Goal: Task Accomplishment & Management: Manage account settings

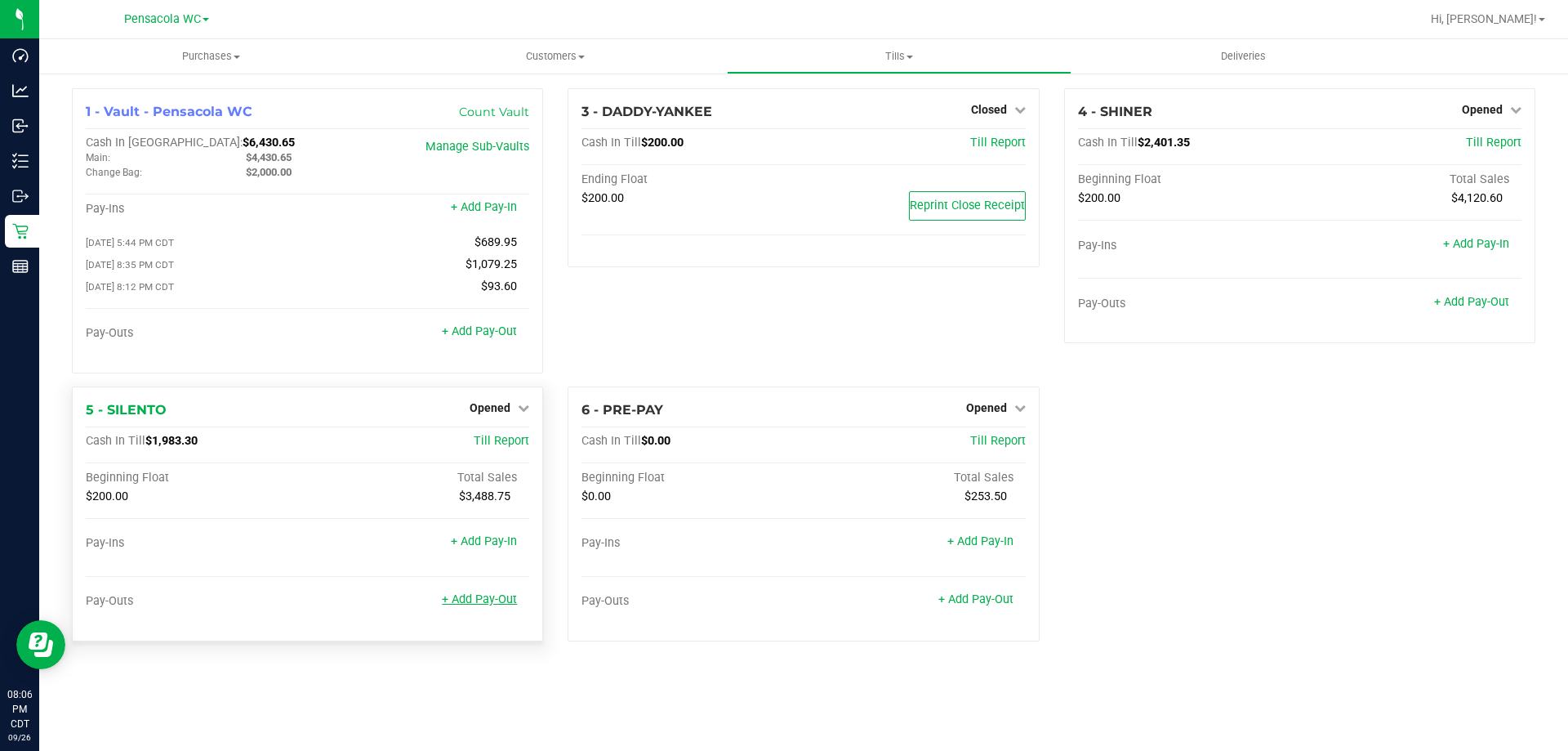
click at [490, 606] on link "+ Add Pay-Out" at bounding box center [479, 599] width 75 height 13
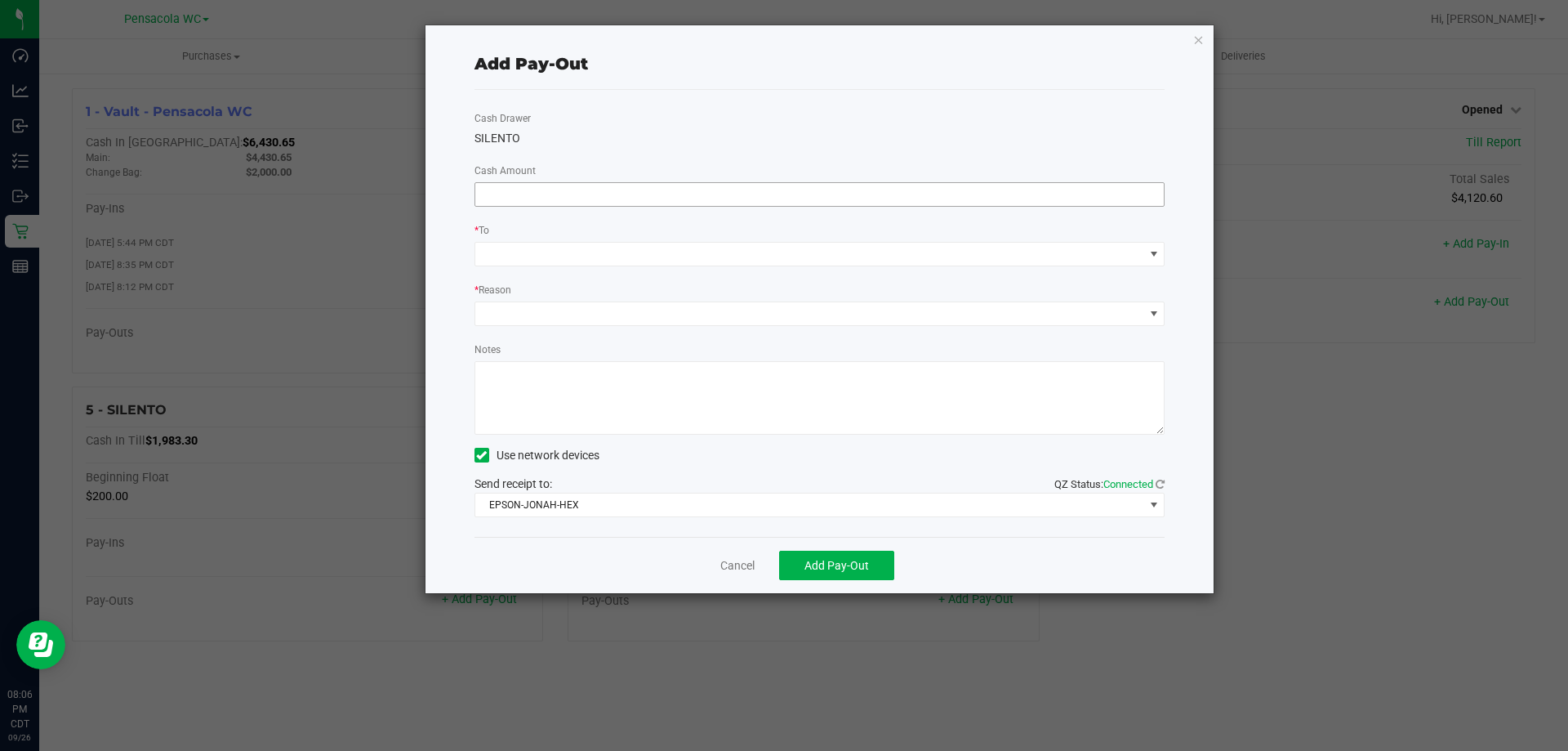
click at [532, 195] on input at bounding box center [819, 195] width 689 height 23
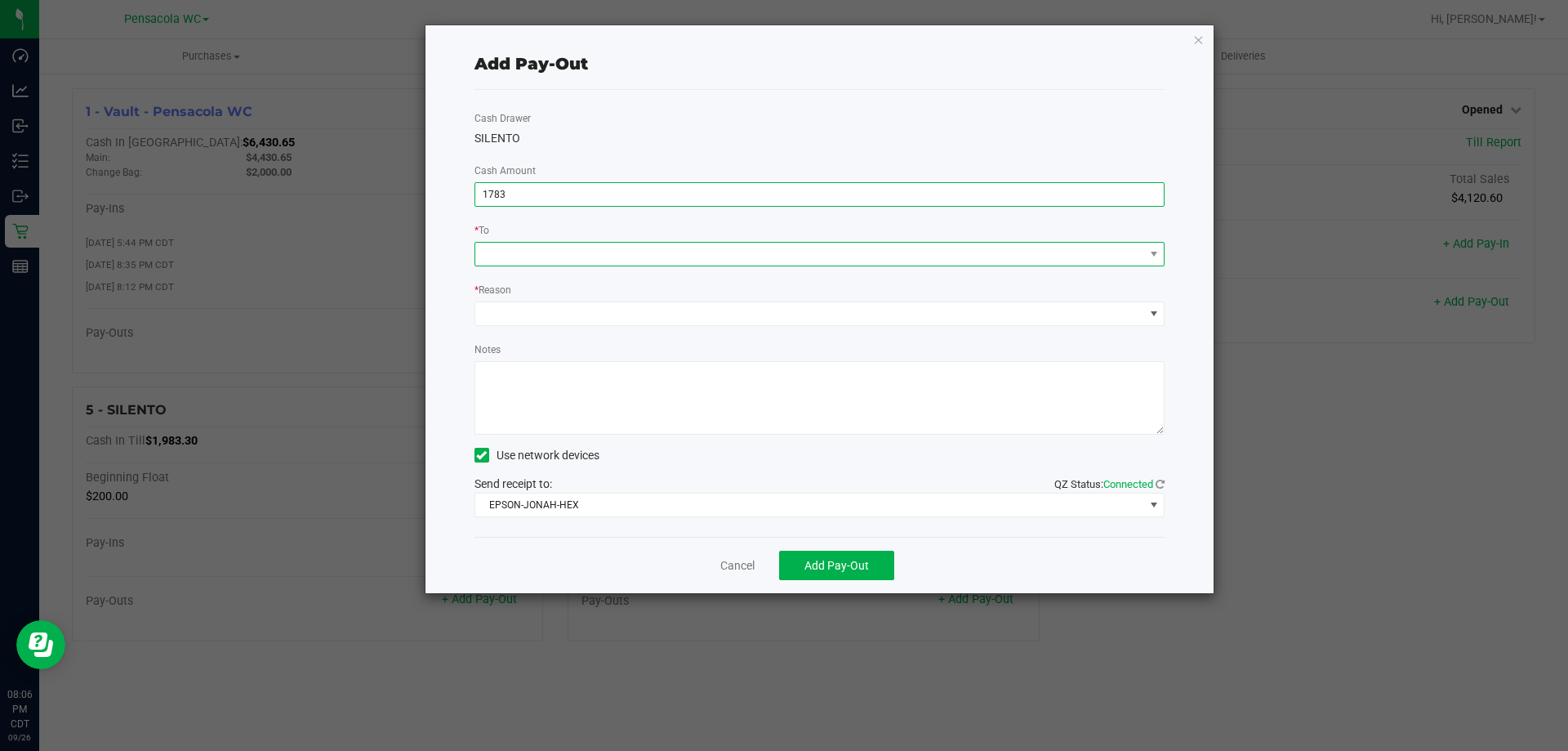
click at [601, 265] on span at bounding box center [810, 255] width 669 height 23
type input "$1,783.00"
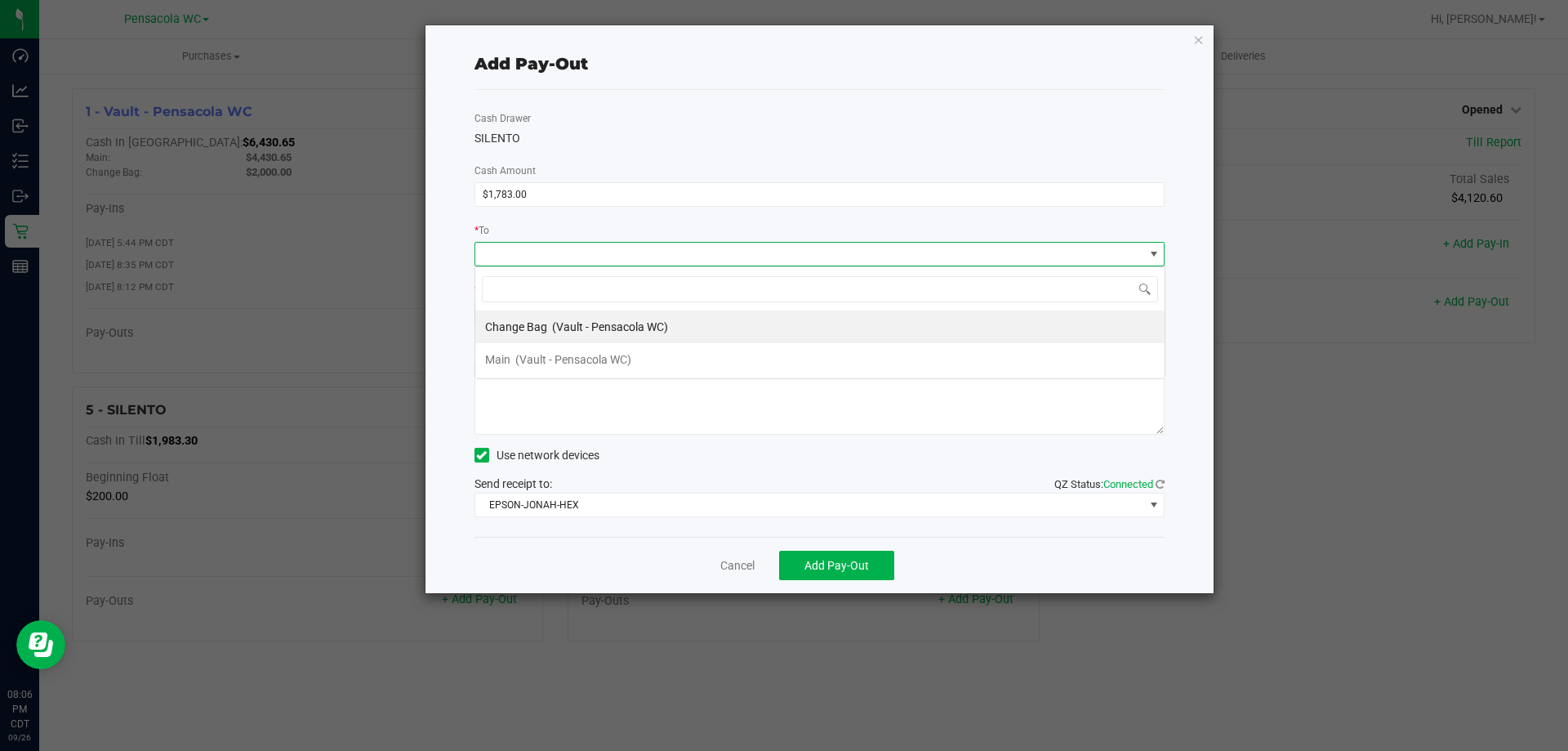
scroll to position [24, 690]
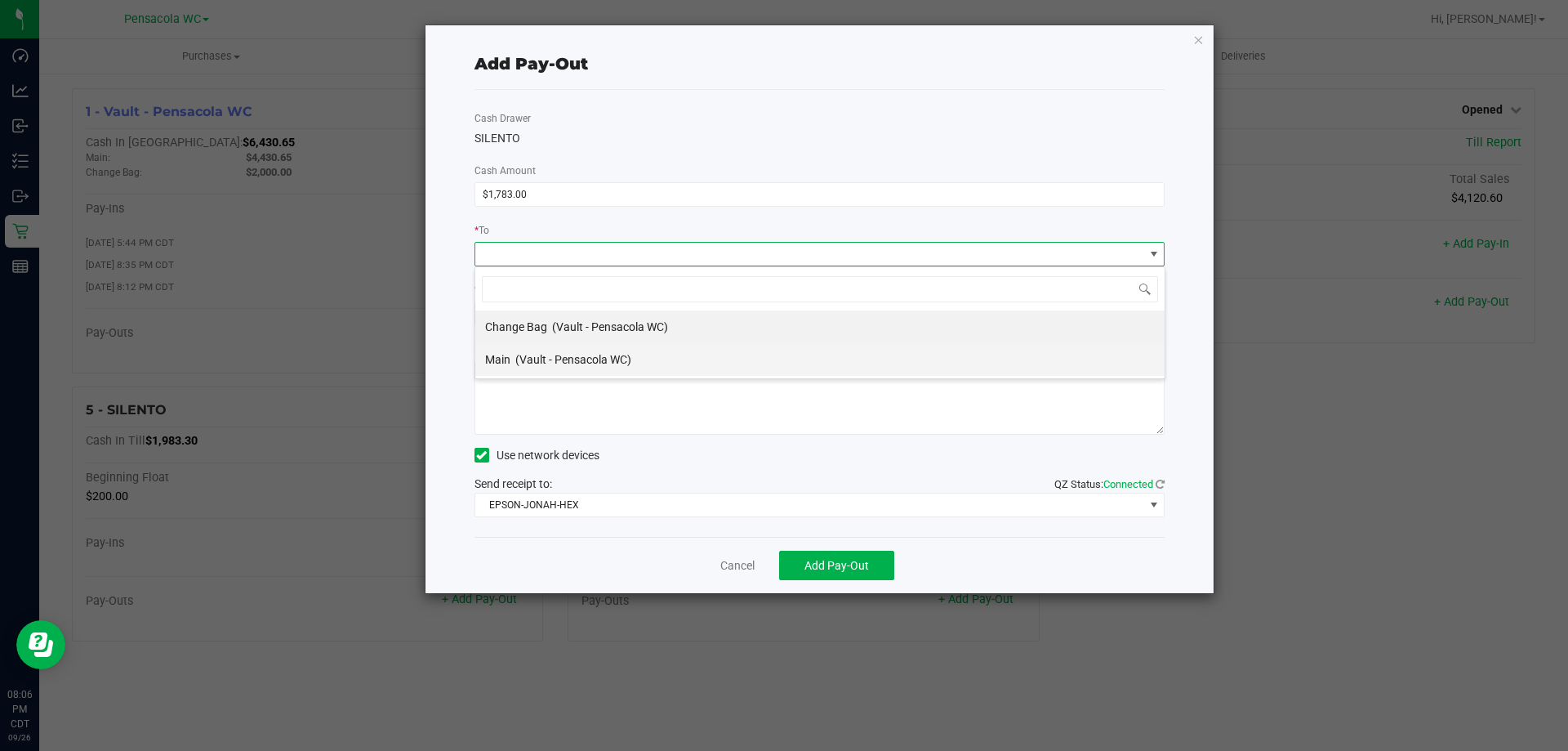
click at [566, 371] on div "Main (Vault - Pensacola WC)" at bounding box center [558, 360] width 146 height 30
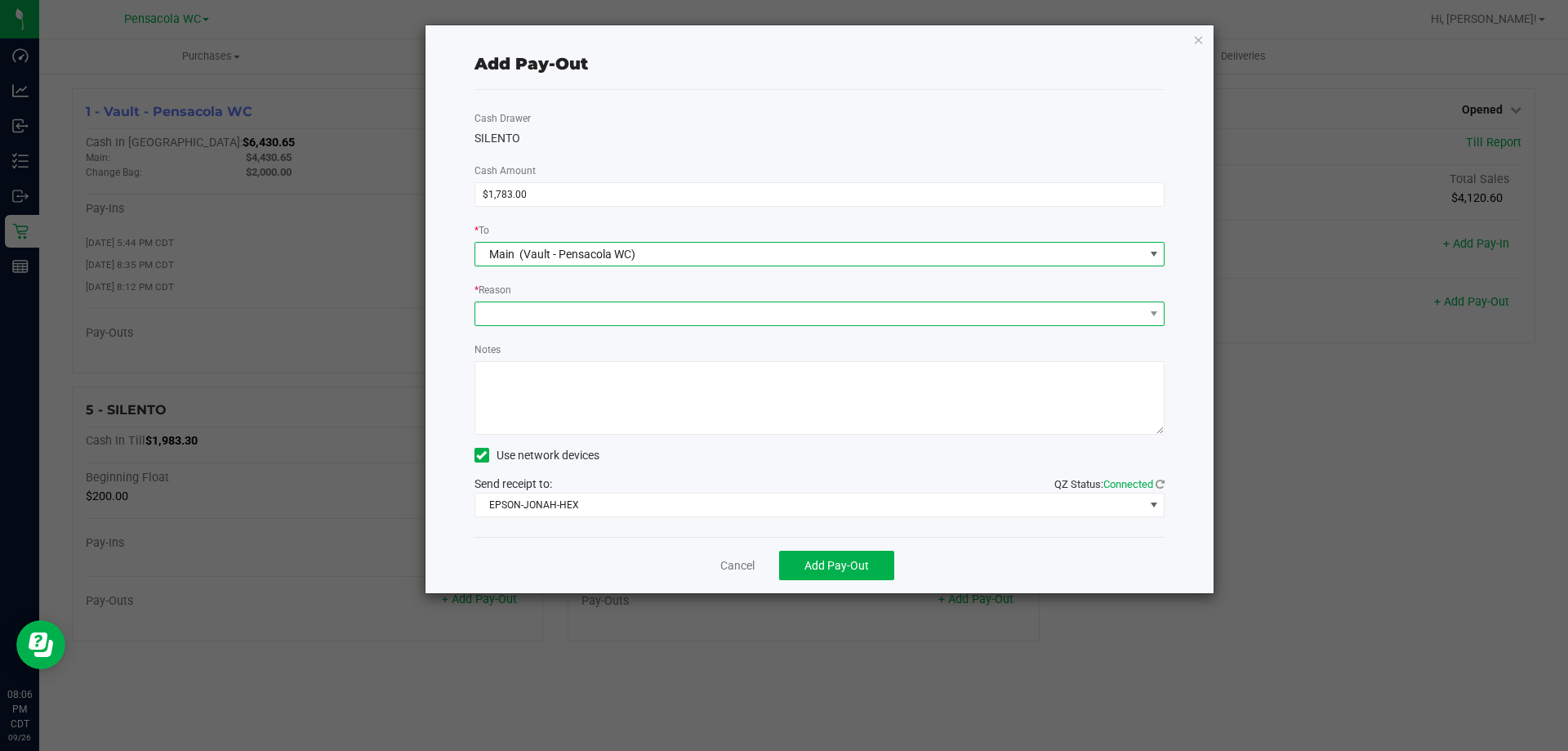
click at [598, 307] on span at bounding box center [810, 313] width 669 height 23
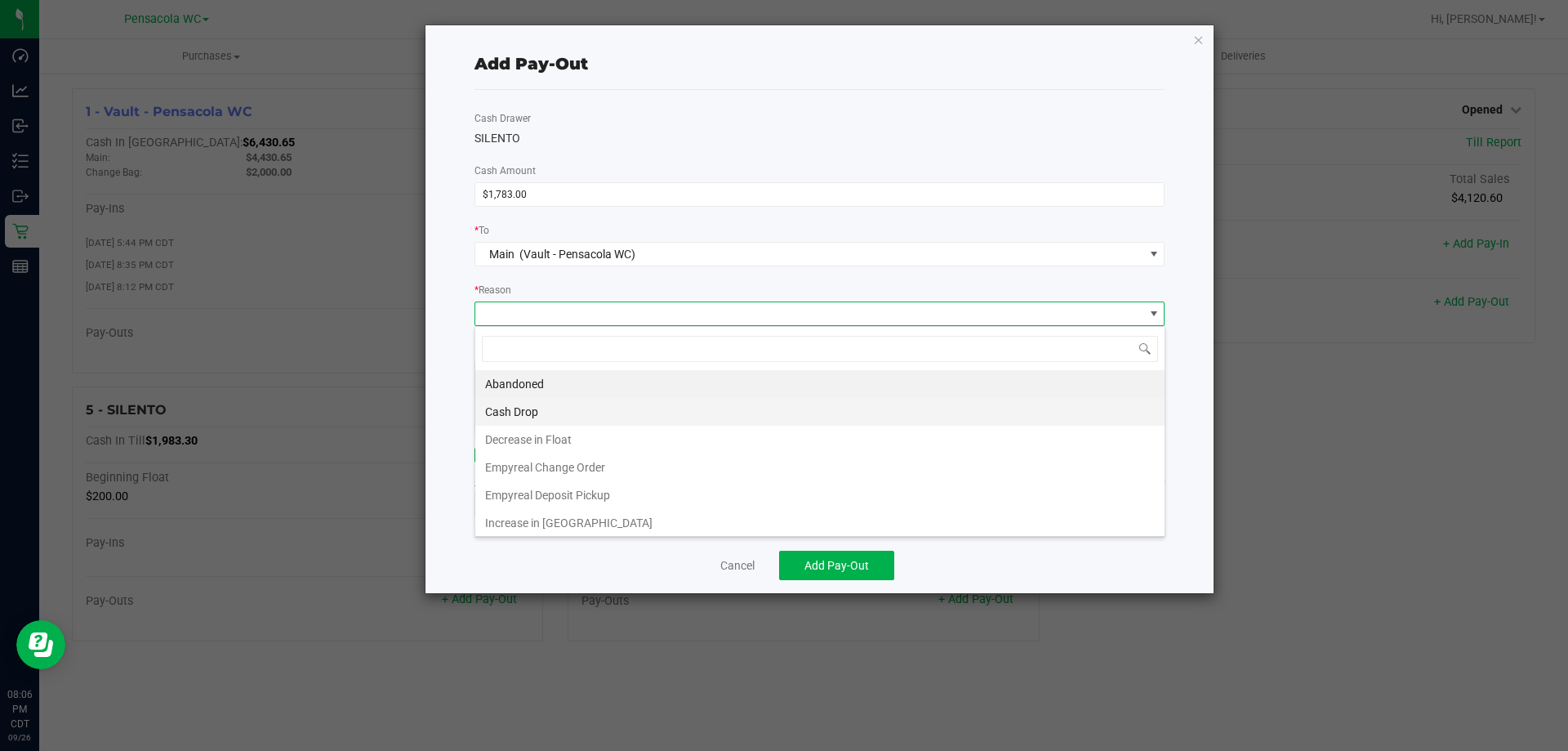
click at [557, 407] on li "Cash Drop" at bounding box center [819, 412] width 689 height 28
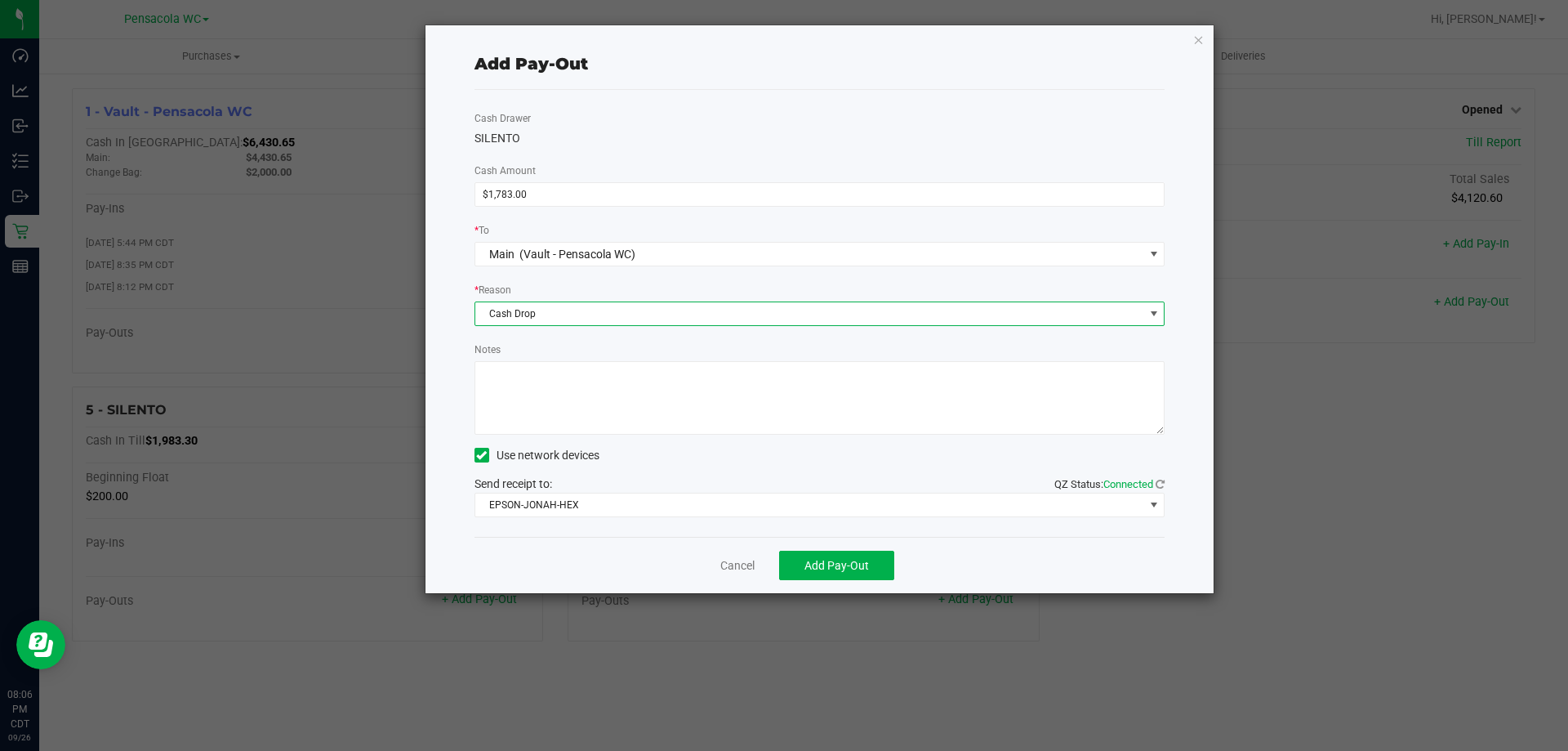
click at [847, 603] on ngb-modal-window "Add Pay-Out Cash Drawer SILENTO Cash Amount $1,783.00 * To Main (Vault - Pensac…" at bounding box center [789, 375] width 1580 height 751
click at [864, 556] on button "Add Pay-Out" at bounding box center [836, 565] width 115 height 30
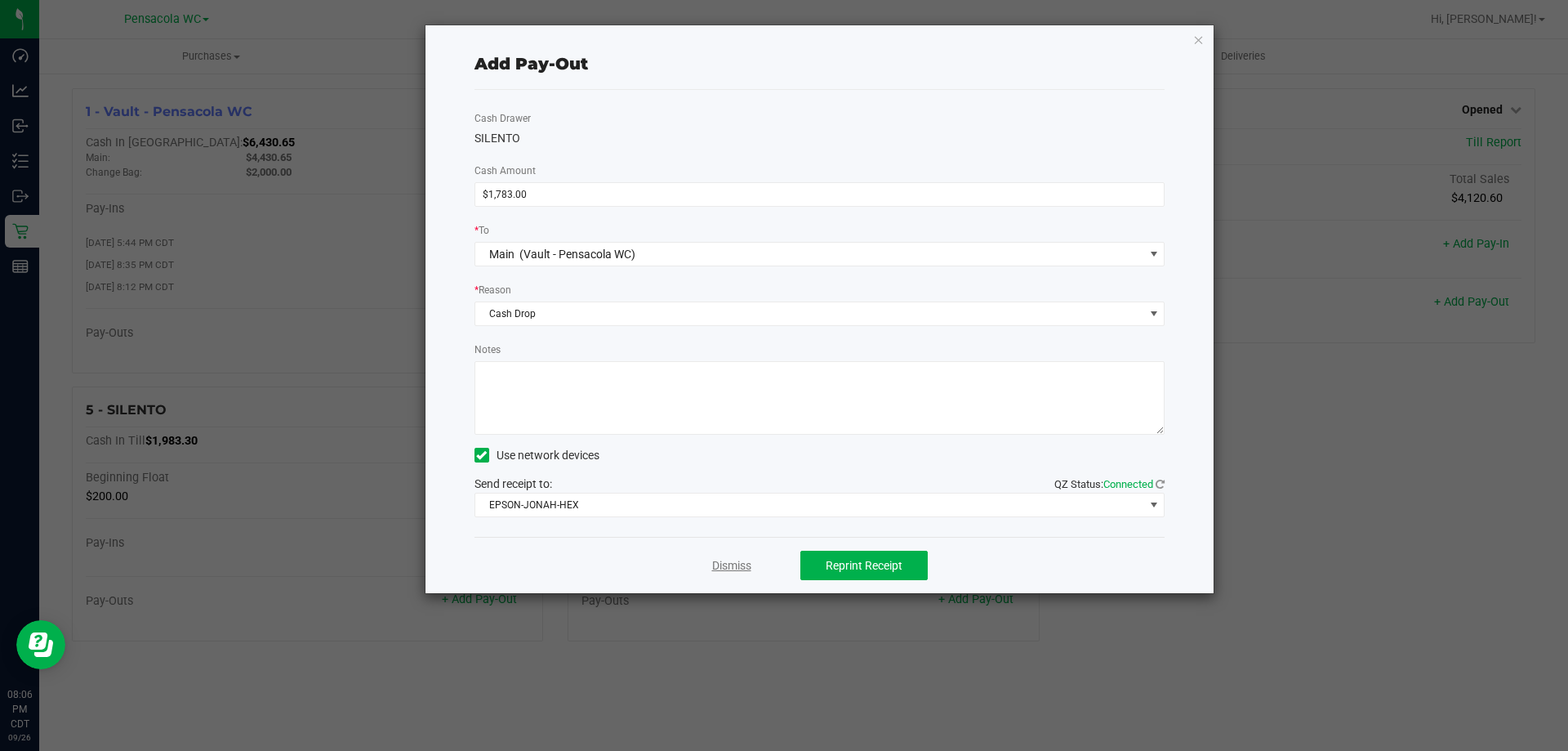
click at [743, 566] on link "Dismiss" at bounding box center [731, 566] width 40 height 17
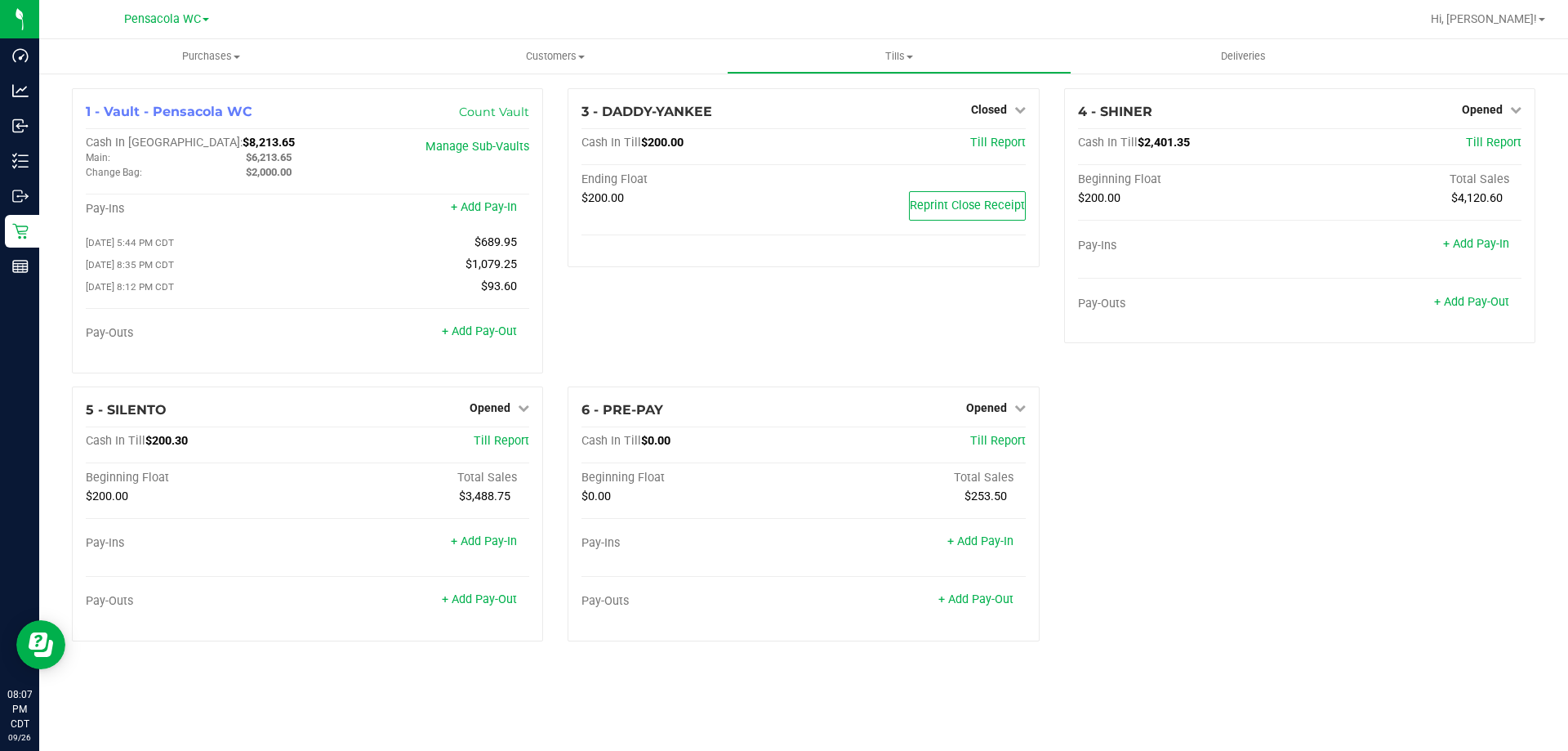
click at [896, 356] on div "3 - DADDY-YANKEE Closed Open Till Cash In Till $200.00 Till Report Ending Float…" at bounding box center [803, 237] width 495 height 298
click at [1487, 104] on span "Opened" at bounding box center [1482, 110] width 40 height 13
click at [1487, 140] on link "Close Till" at bounding box center [1484, 144] width 44 height 13
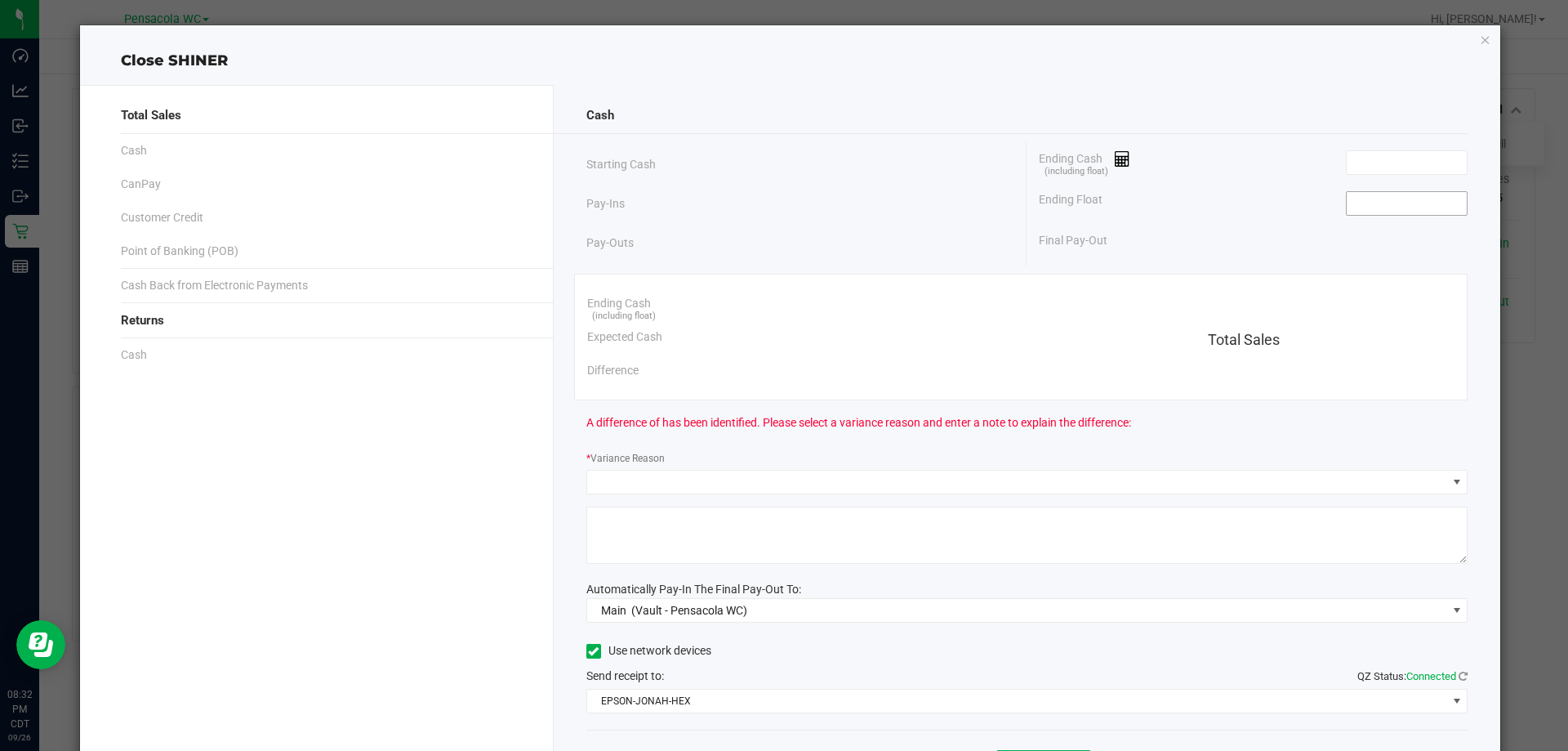
click at [1414, 207] on input at bounding box center [1406, 203] width 120 height 23
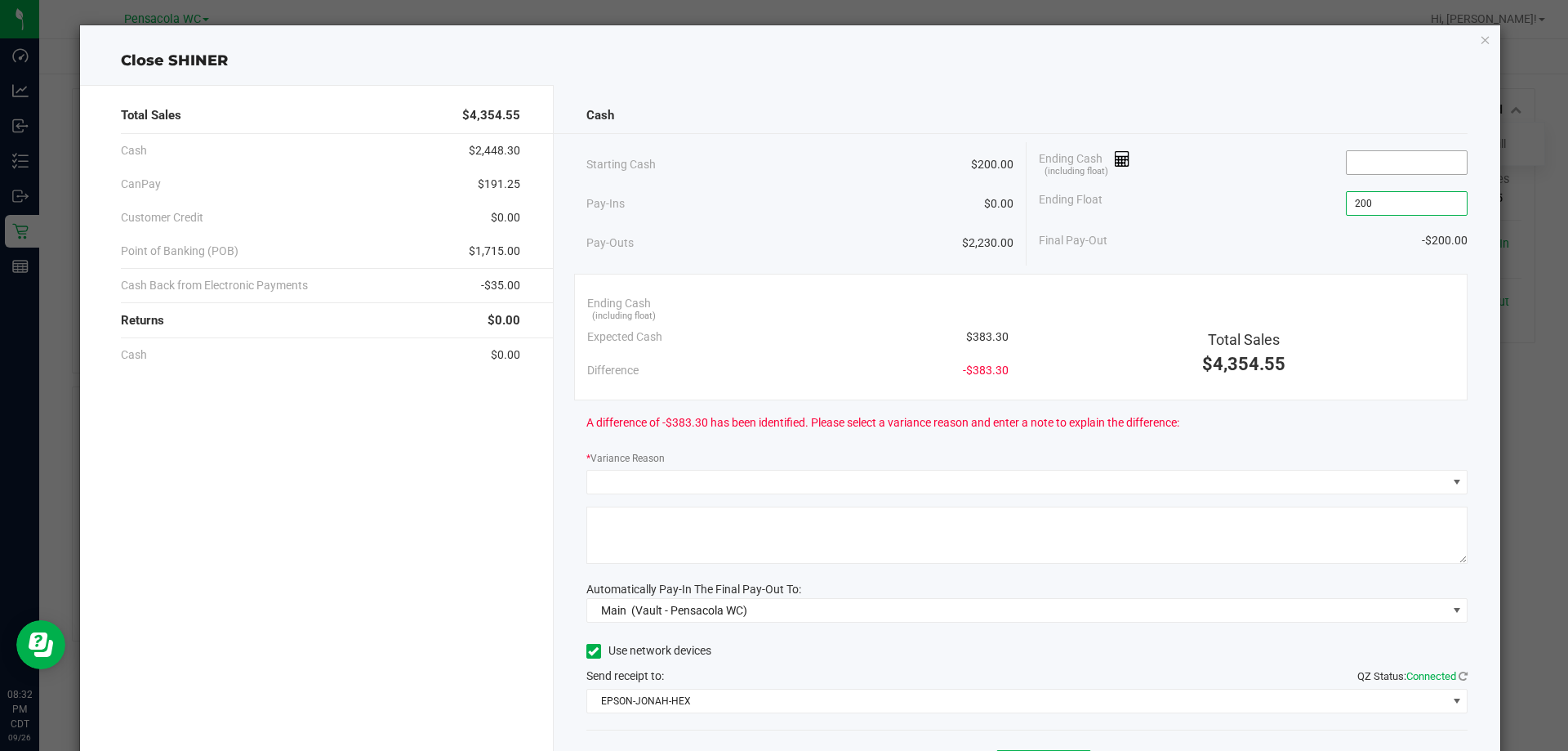
click at [1406, 160] on input at bounding box center [1406, 163] width 120 height 23
type input "$200.00"
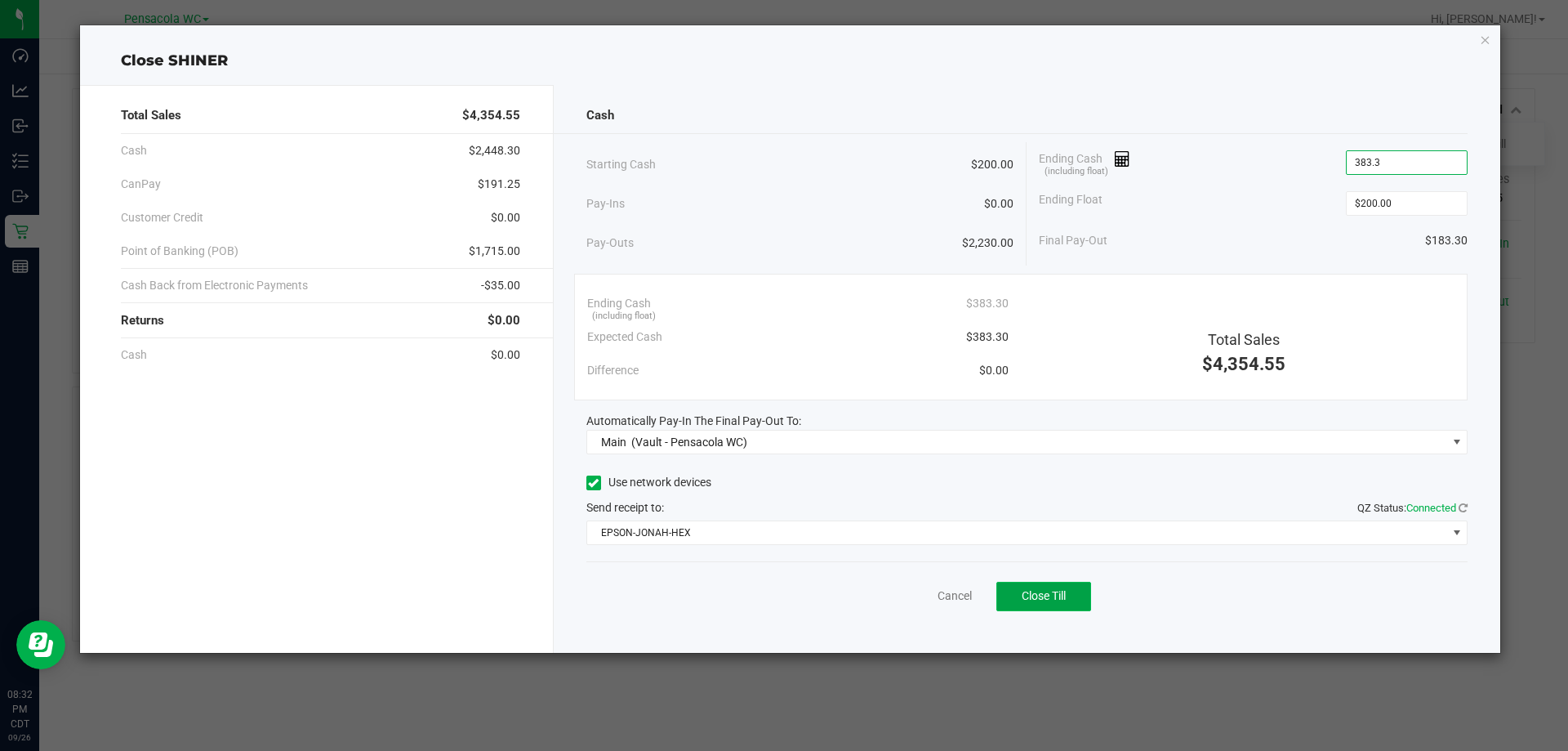
click at [1062, 586] on button "Close Till" at bounding box center [1044, 596] width 94 height 30
type input "$383.30"
click at [910, 597] on link "Dismiss" at bounding box center [918, 596] width 40 height 17
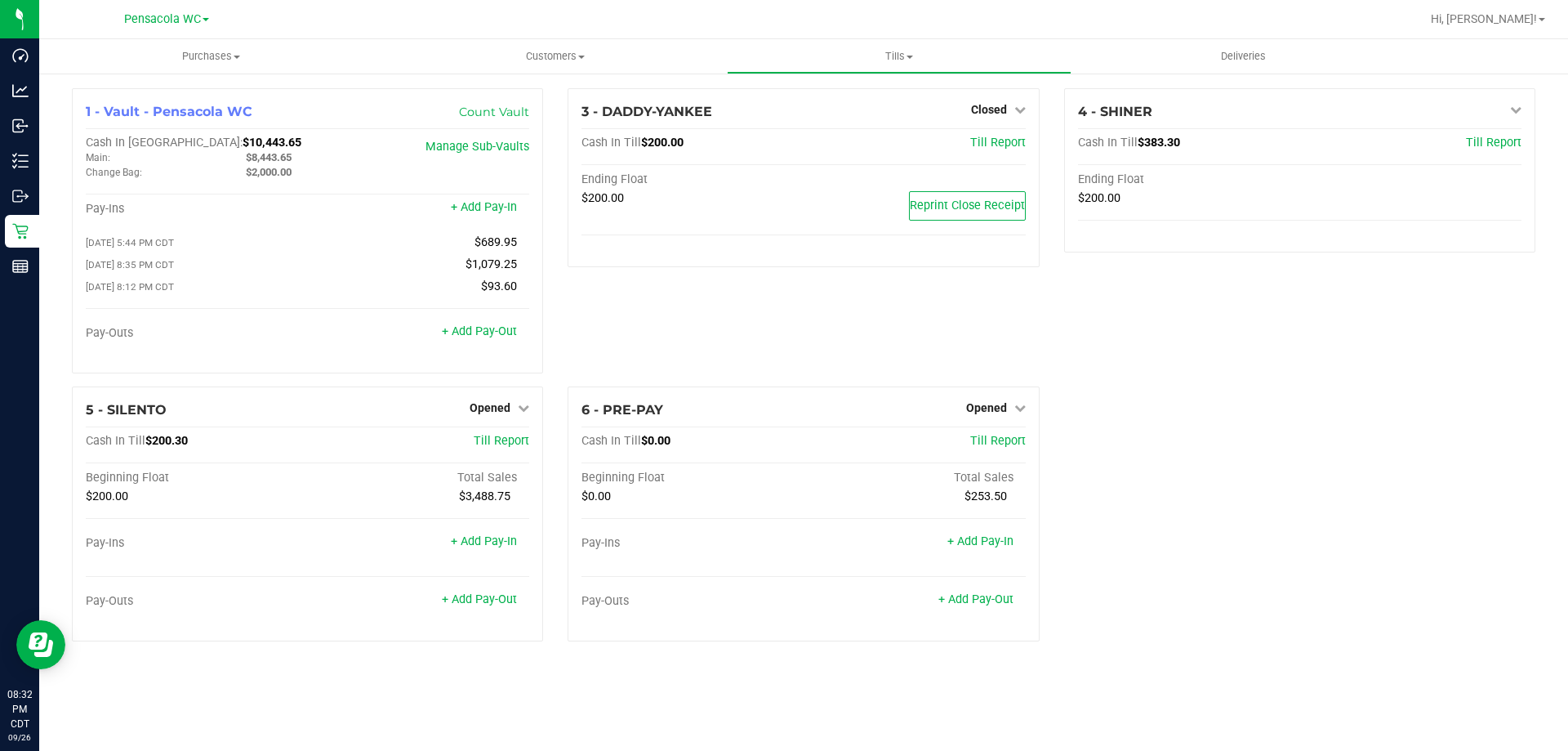
click at [490, 389] on div "5 - SILENTO Opened Close Till Cash In Till $200.30 Till Report Beginning Float …" at bounding box center [307, 514] width 471 height 255
click at [500, 407] on span "Opened" at bounding box center [490, 408] width 40 height 13
click at [491, 447] on link "Close Till" at bounding box center [492, 442] width 44 height 13
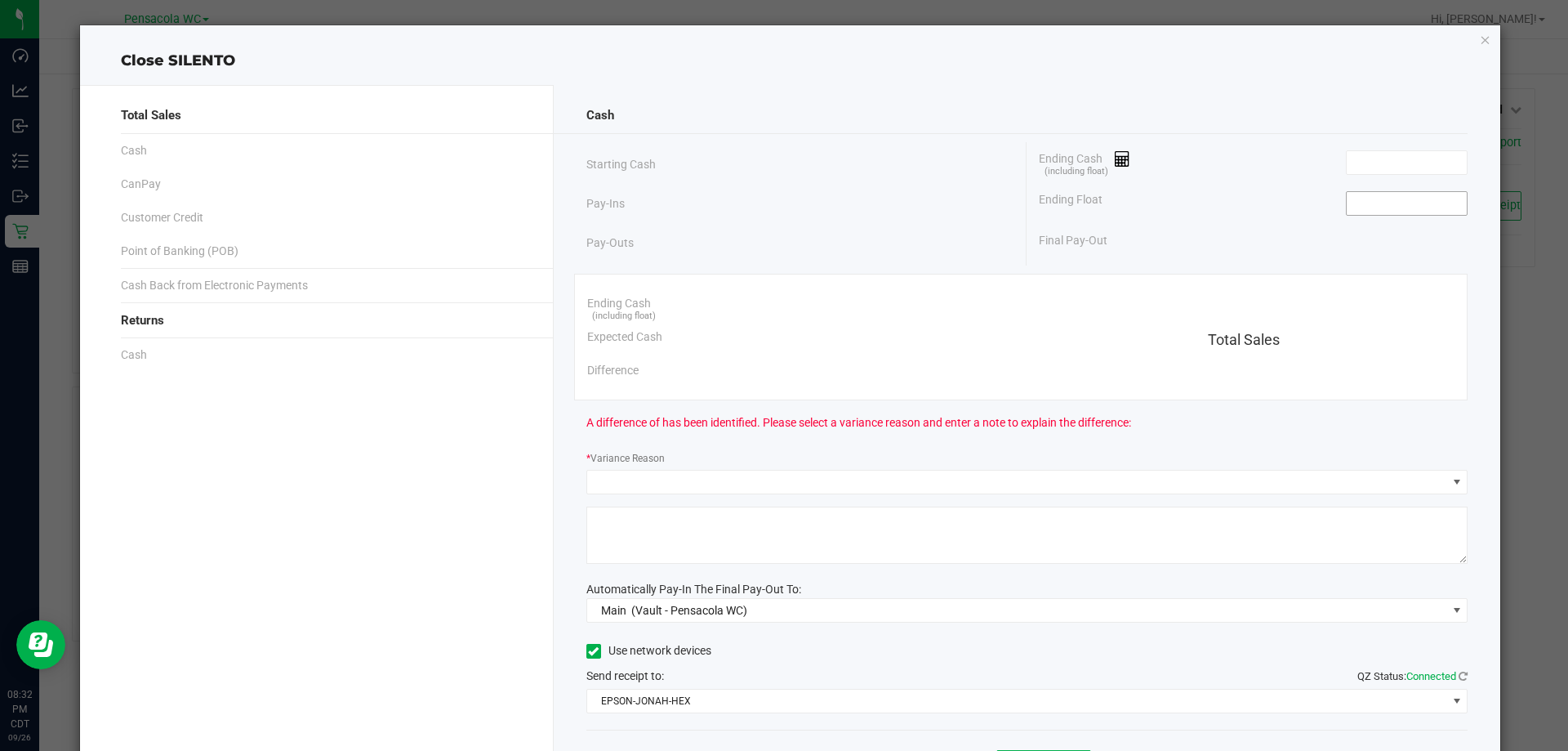
click at [1401, 204] on input at bounding box center [1406, 203] width 120 height 23
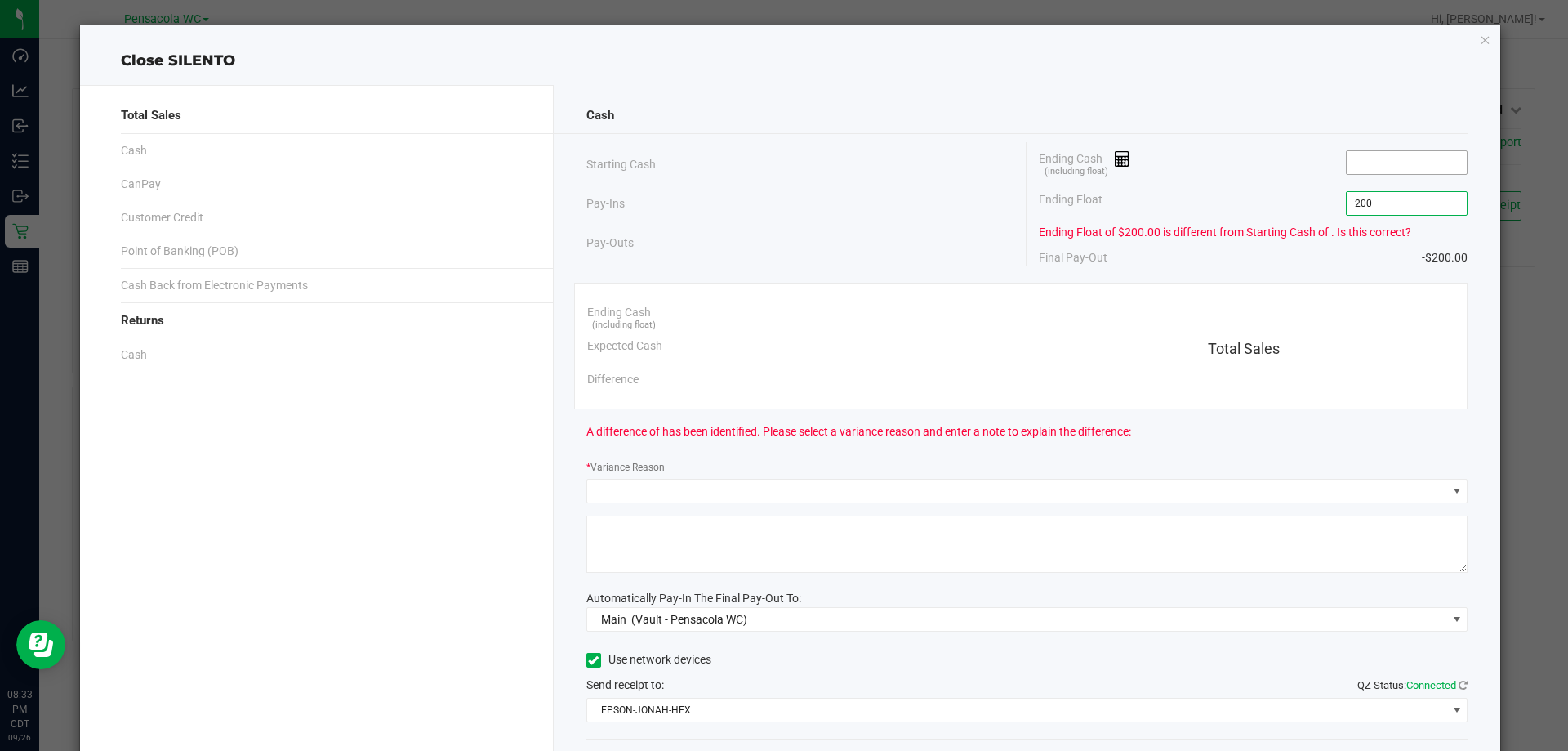
click at [1382, 167] on input at bounding box center [1406, 163] width 120 height 23
type input "$200.00"
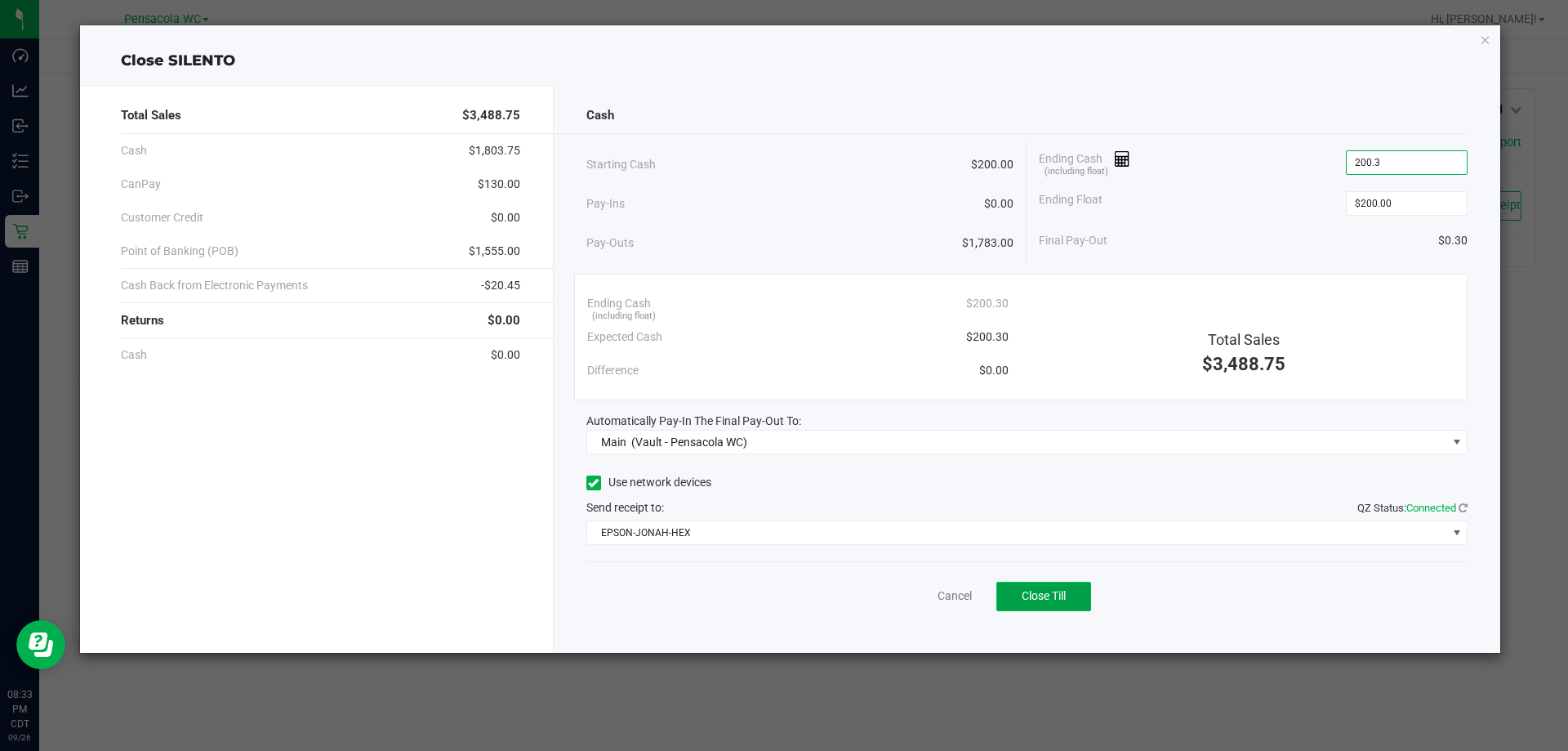
click at [1047, 606] on button "Close Till" at bounding box center [1044, 596] width 94 height 30
type input "$200.30"
click at [906, 570] on div "Dismiss Reprint Closing Receipt" at bounding box center [1026, 592] width 882 height 63
click at [906, 597] on link "Dismiss" at bounding box center [918, 596] width 40 height 17
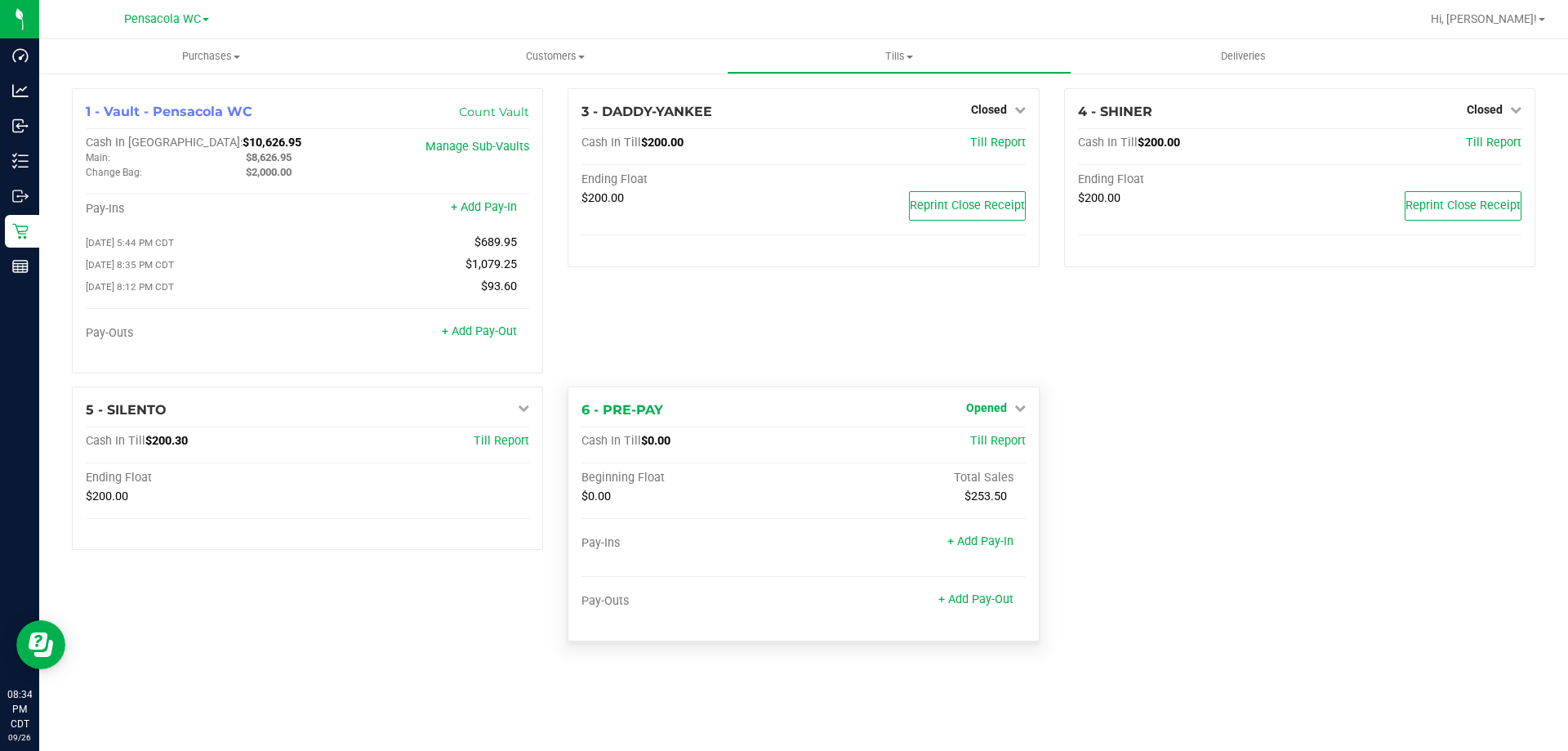
click at [1011, 410] on link "Opened" at bounding box center [996, 408] width 60 height 13
click at [988, 447] on link "Close Till" at bounding box center [988, 442] width 44 height 13
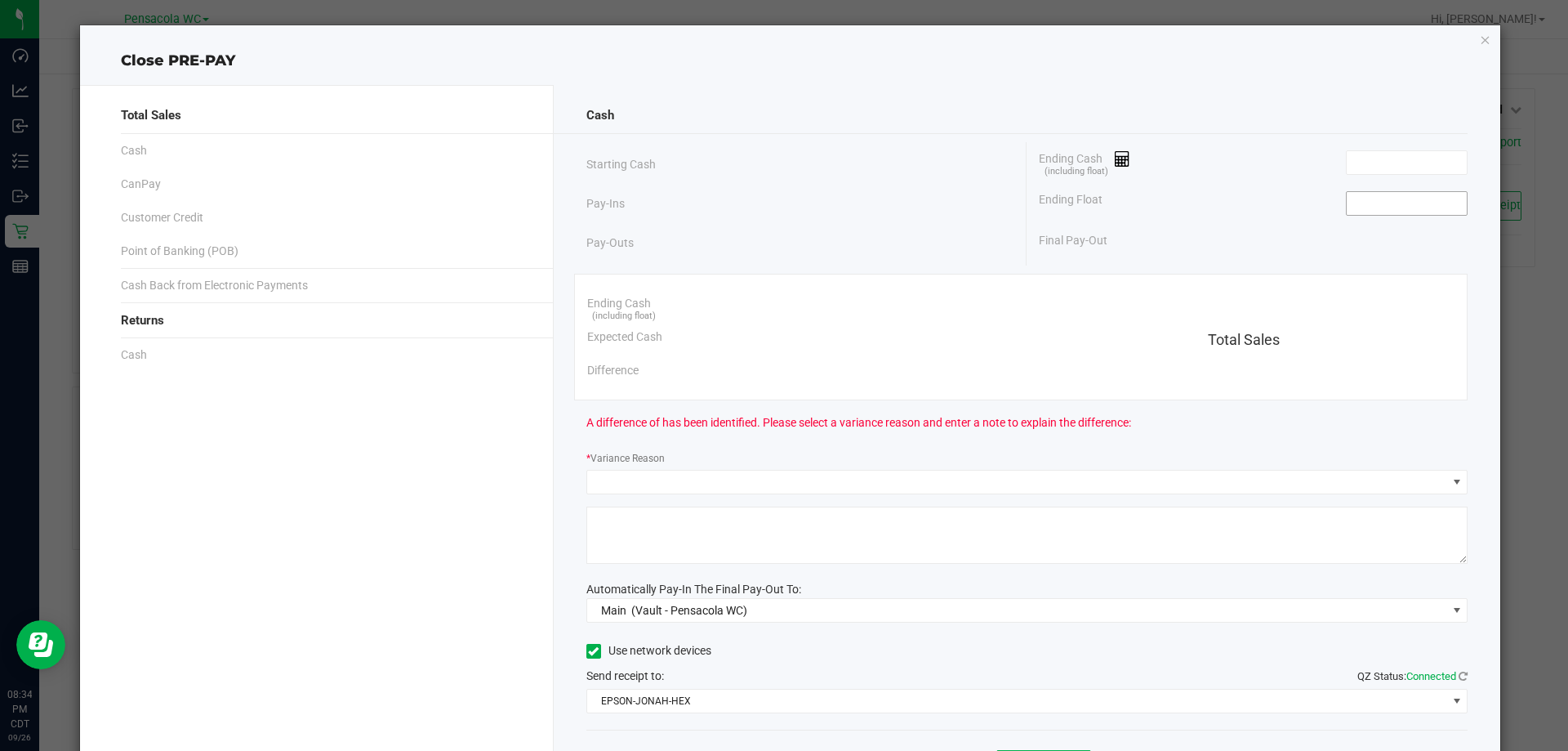
click at [1375, 205] on input at bounding box center [1406, 203] width 120 height 23
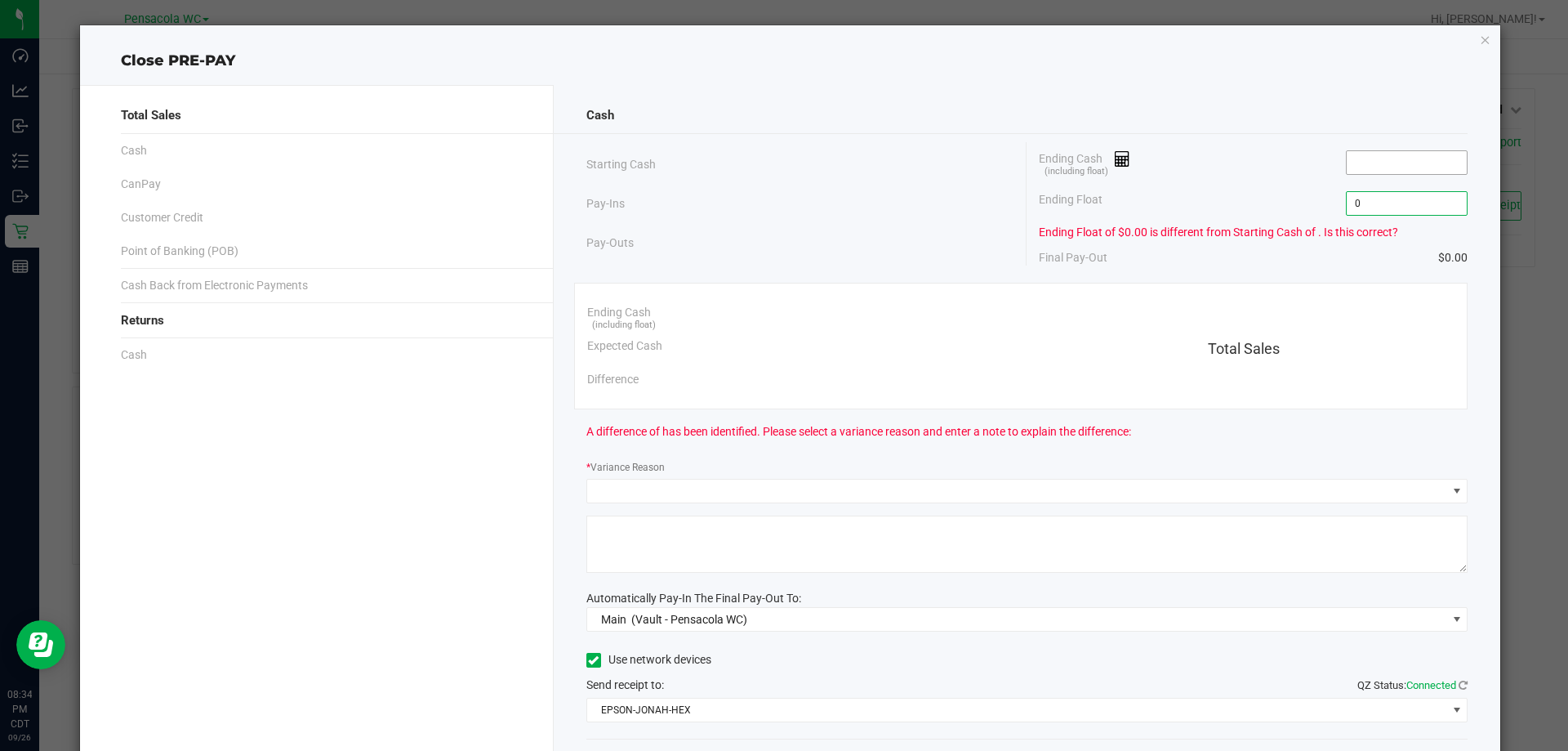
click at [1397, 159] on input at bounding box center [1406, 163] width 120 height 23
type input "$0.00"
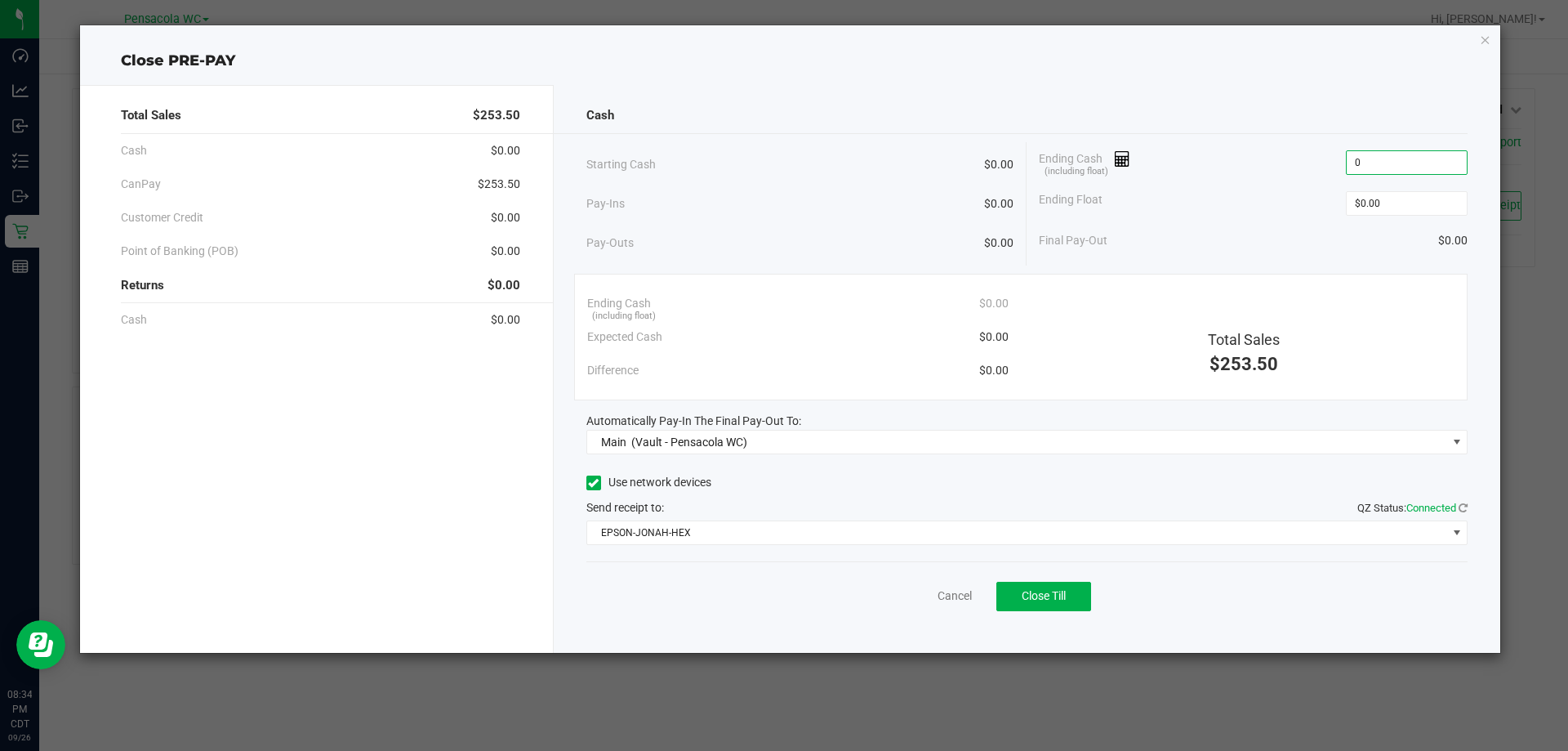
click at [1043, 630] on div "Cash Starting Cash $0.00 Pay-Ins $0.00 Pay-Outs $0.00 Ending Cash (including fl…" at bounding box center [1026, 368] width 947 height 568
type input "$0.00"
click at [1054, 593] on span "Close Till" at bounding box center [1044, 596] width 44 height 13
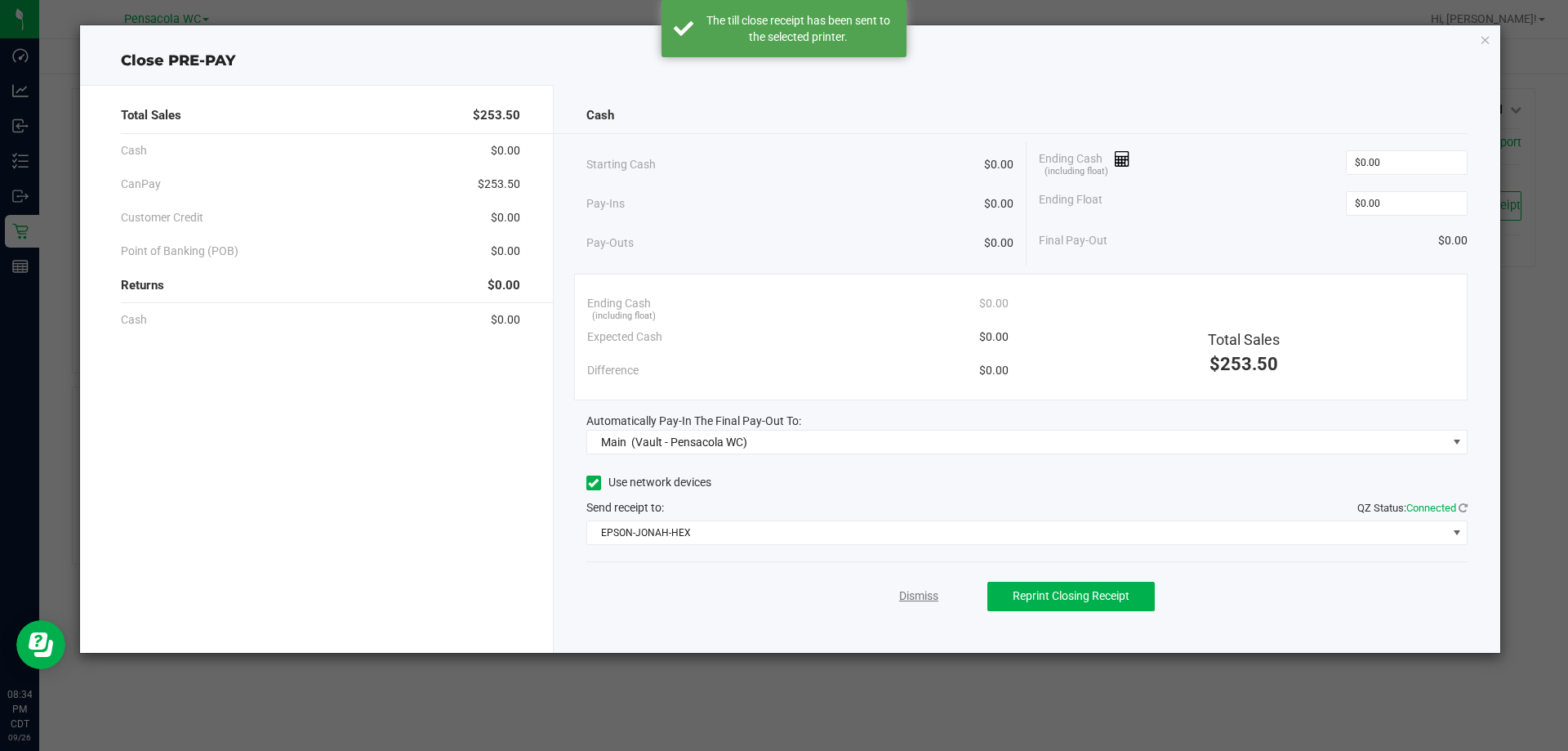
click at [919, 595] on link "Dismiss" at bounding box center [918, 596] width 40 height 17
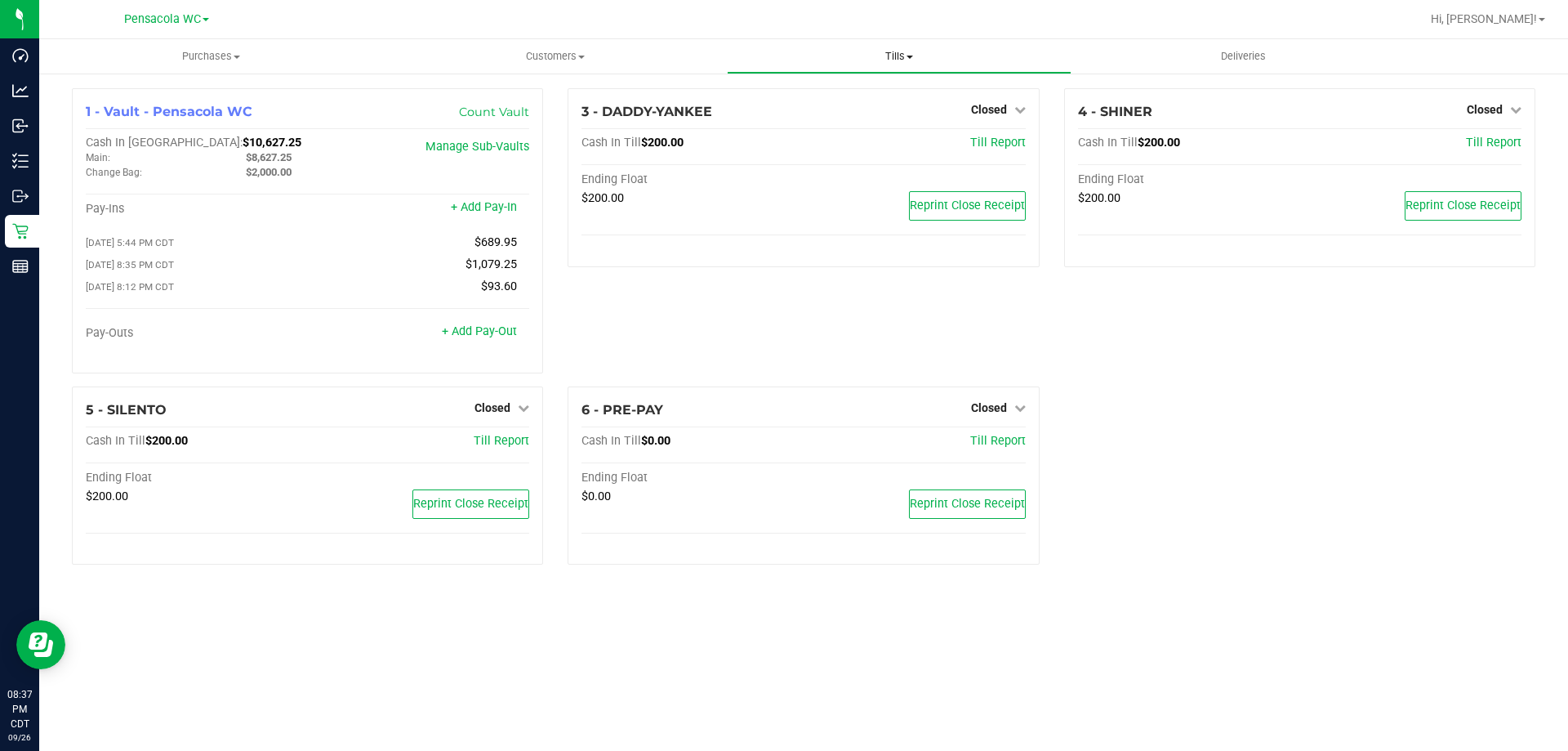
click at [888, 60] on span "Tills" at bounding box center [898, 56] width 342 height 14
click at [862, 137] on ul "Manage tills Reconcile e-payments" at bounding box center [898, 108] width 344 height 68
click at [858, 122] on span "Reconcile e-payments" at bounding box center [808, 118] width 163 height 13
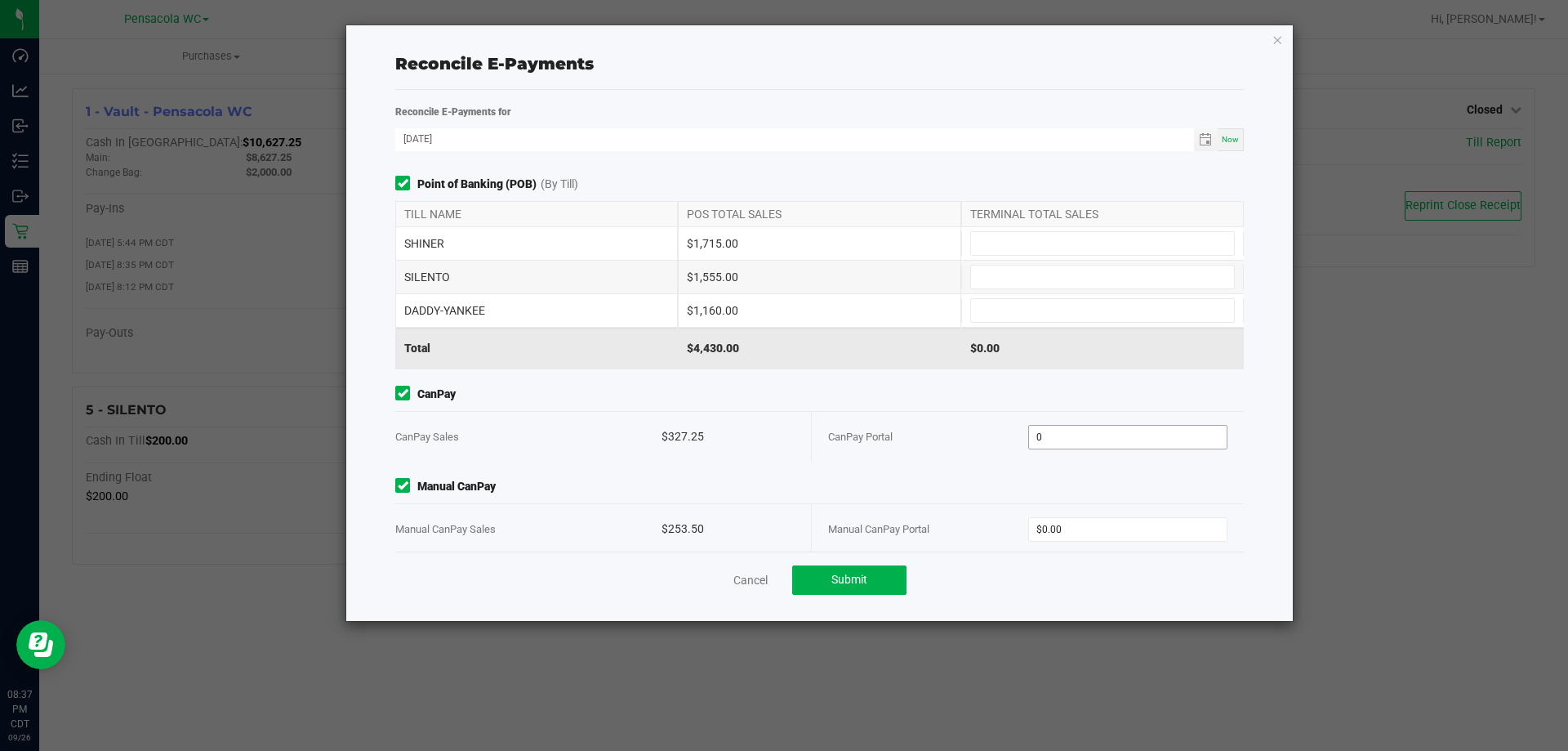
click at [1039, 427] on input "0" at bounding box center [1129, 437] width 199 height 23
type input "$327.25"
click at [1056, 521] on input "0" at bounding box center [1129, 529] width 199 height 23
type input "$253.50"
click at [1012, 255] on div "SHINER $1,715.00" at bounding box center [819, 244] width 848 height 33
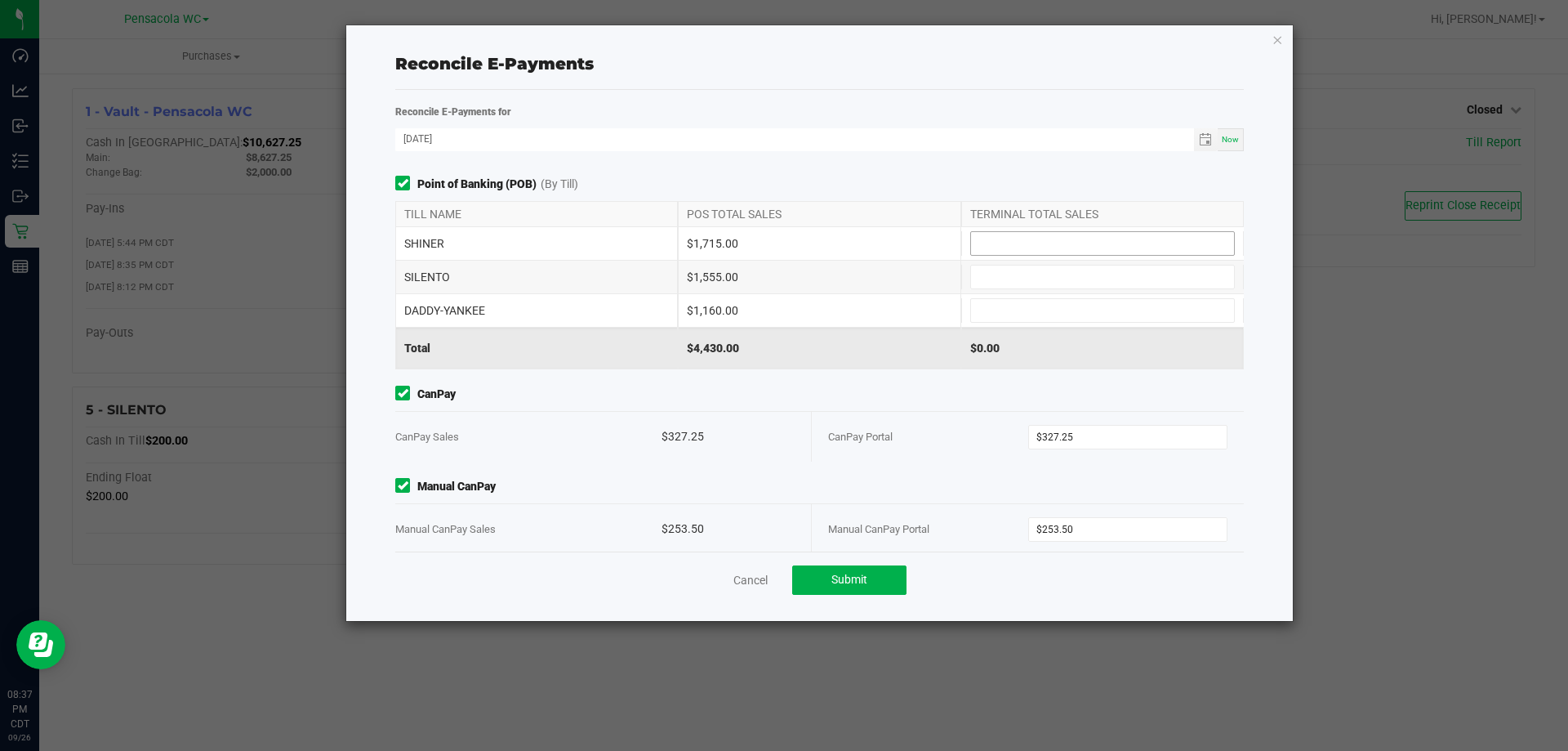
click at [1007, 249] on input at bounding box center [1102, 244] width 263 height 23
type input "$1,715.00"
click at [1018, 269] on input at bounding box center [1102, 277] width 263 height 23
type input "$1,555.00"
click at [1029, 298] on div "DADDY-YANKEE $1,160.00" at bounding box center [819, 310] width 848 height 33
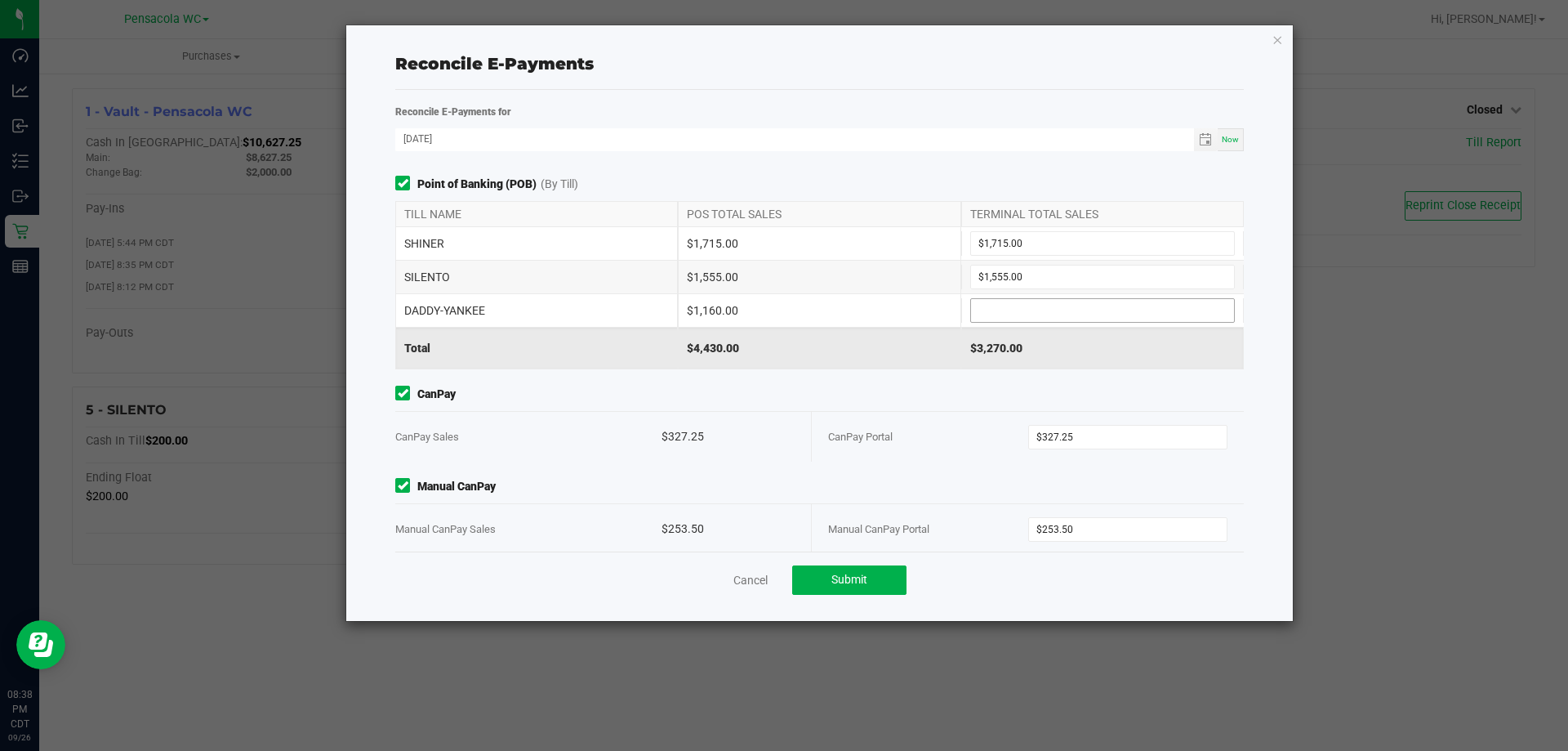
click at [1023, 305] on input at bounding box center [1102, 310] width 263 height 23
type input "$1,160.00"
click at [846, 612] on div "Reconcile E-Payments for 09/26/2025 Now Point of Banking (POB) (By Till) TILL N…" at bounding box center [819, 355] width 848 height 531
drag, startPoint x: 869, startPoint y: 560, endPoint x: 870, endPoint y: 586, distance: 26.0
click at [869, 562] on div "Cancel Submit" at bounding box center [819, 579] width 848 height 56
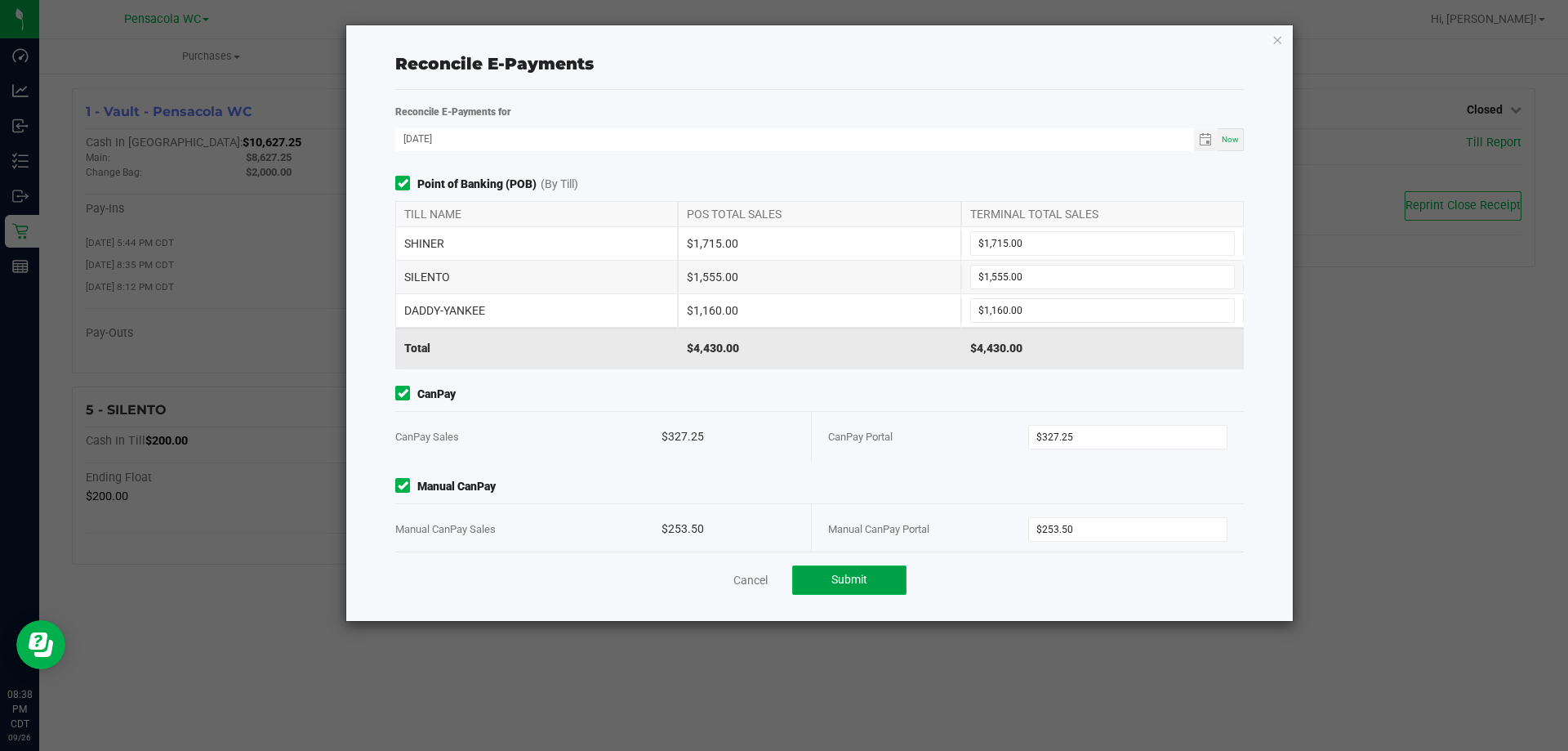
click at [872, 583] on button "Submit" at bounding box center [849, 579] width 115 height 30
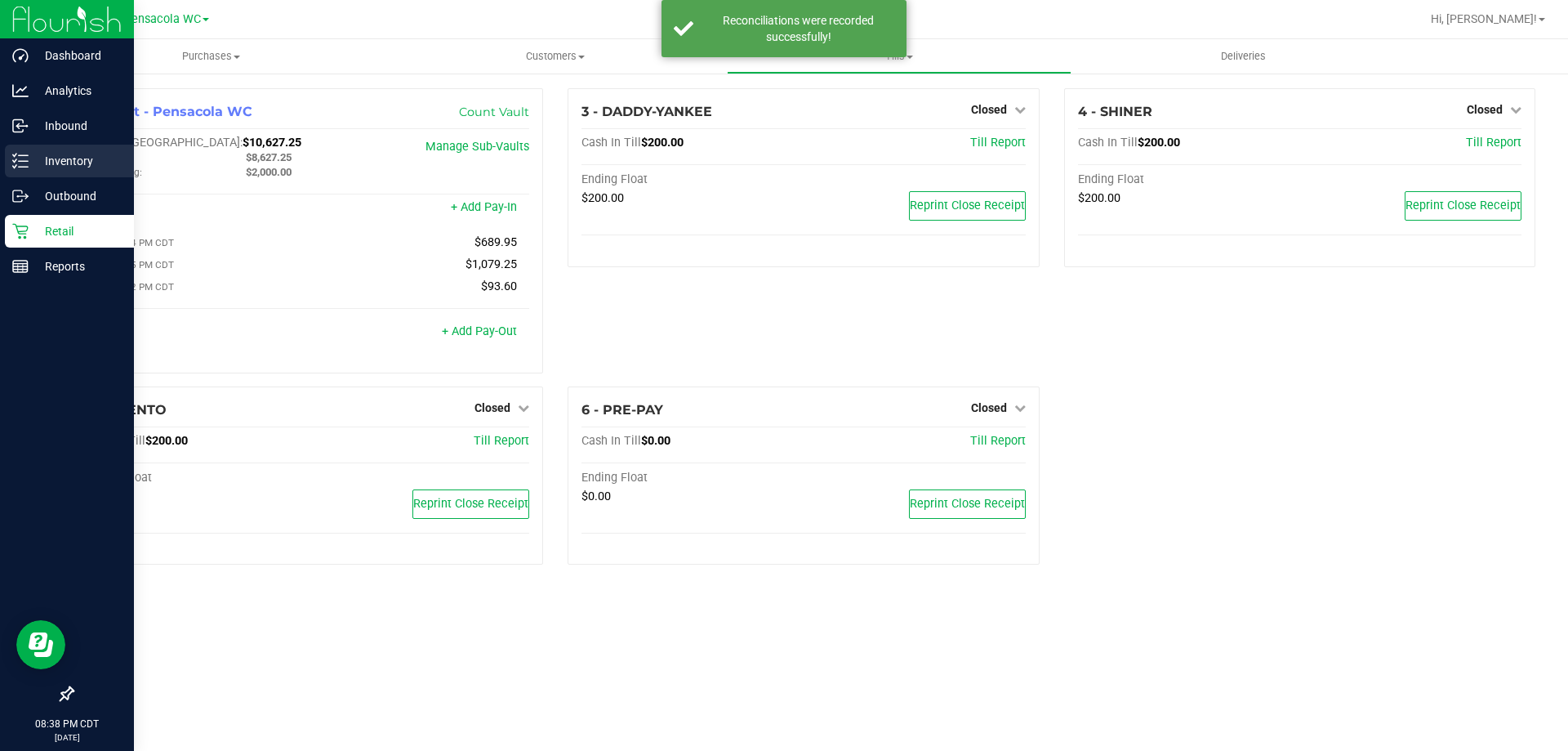
click at [42, 148] on div "Inventory" at bounding box center [69, 161] width 129 height 33
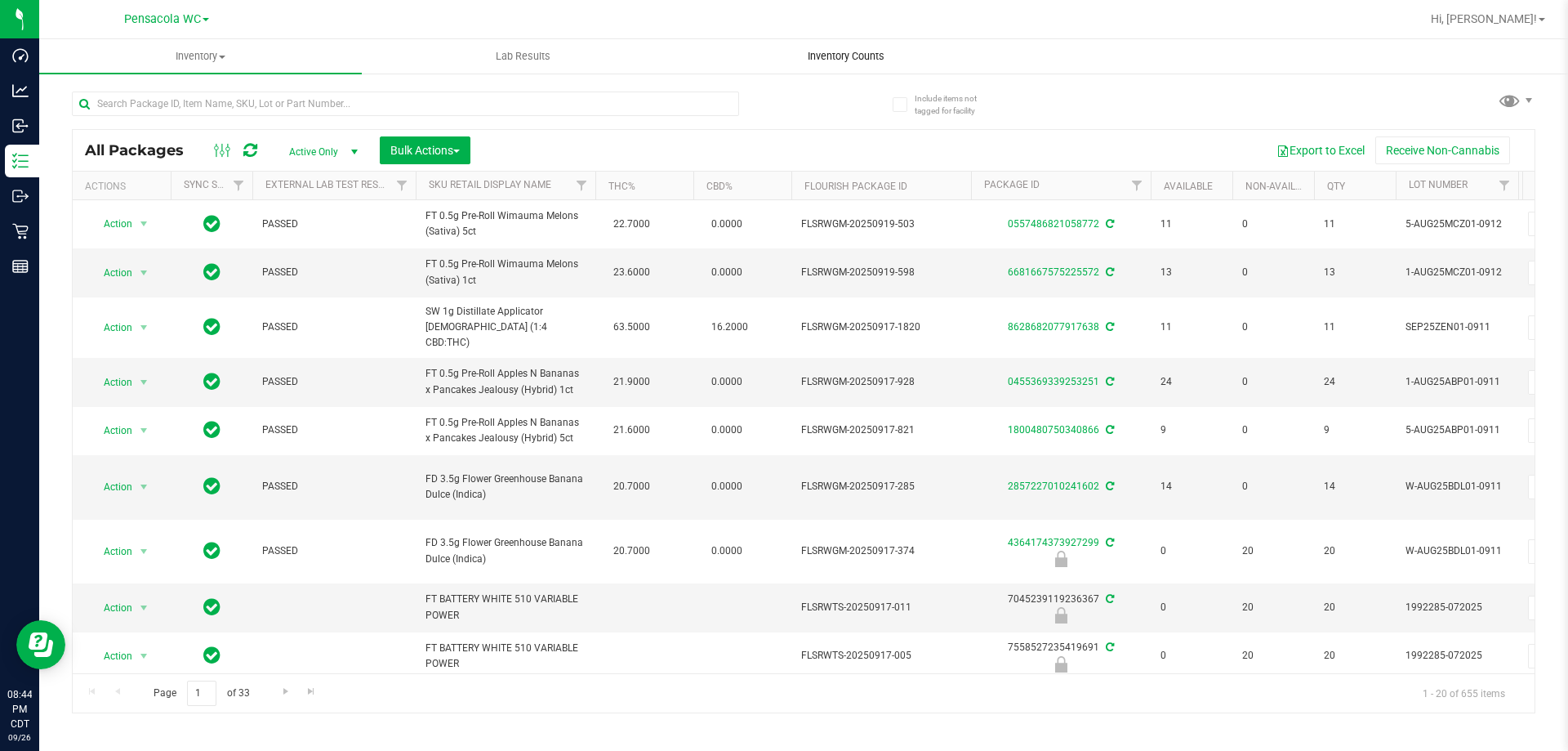
click at [858, 55] on span "Inventory Counts" at bounding box center [845, 56] width 120 height 14
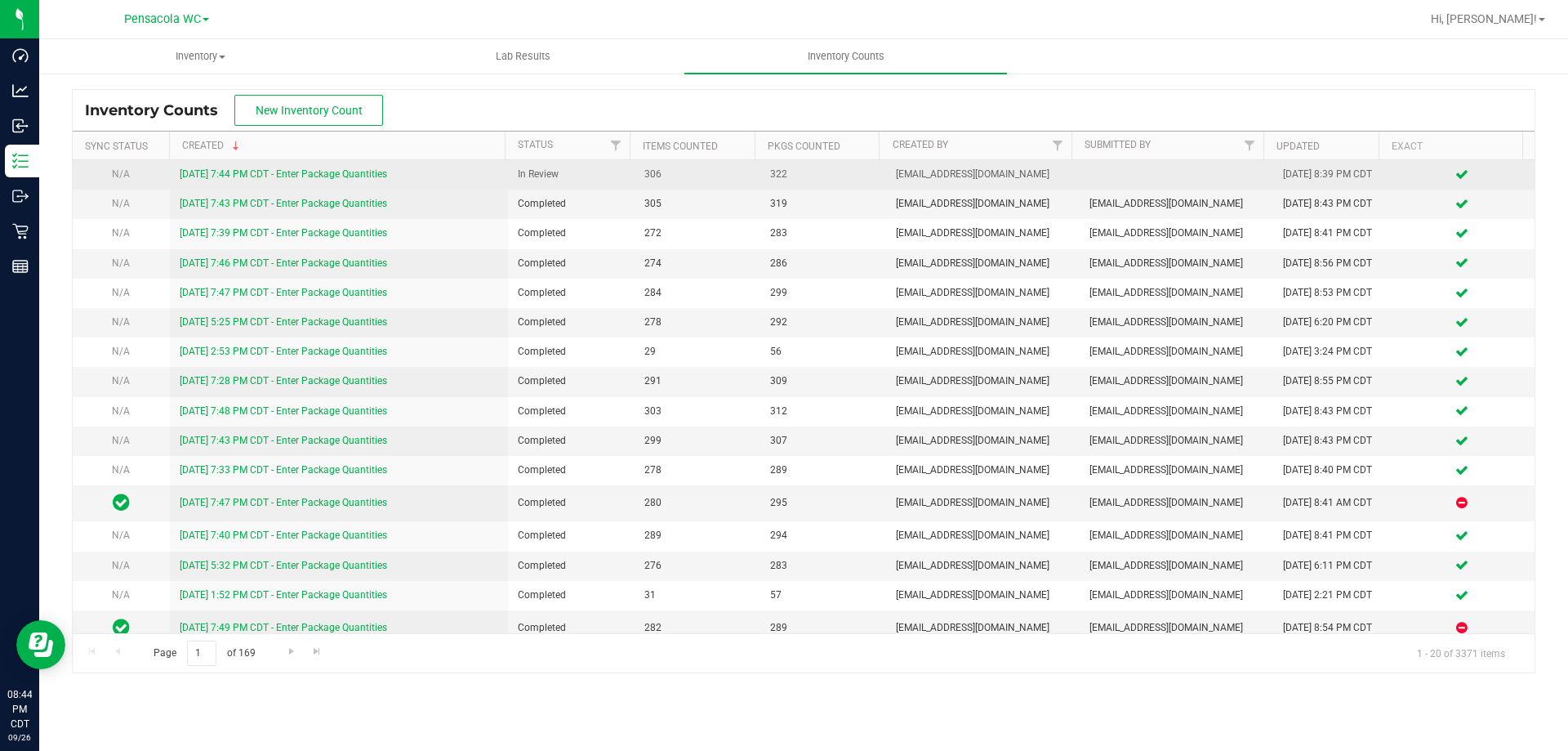
click at [320, 177] on link "9/26/25 7:44 PM CDT - Enter Package Quantities" at bounding box center [282, 174] width 207 height 12
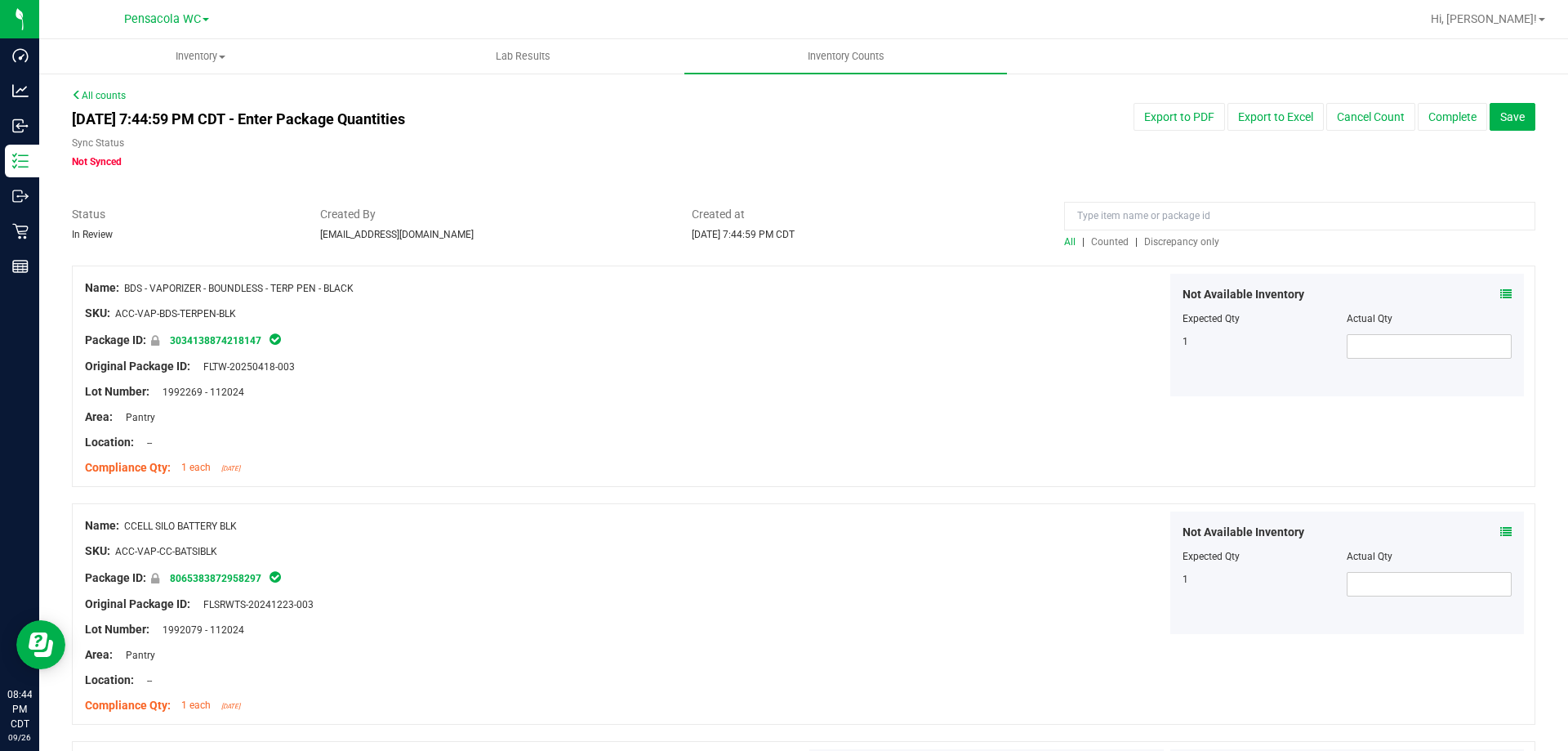
click at [1159, 243] on span "Discrepancy only" at bounding box center [1182, 242] width 75 height 12
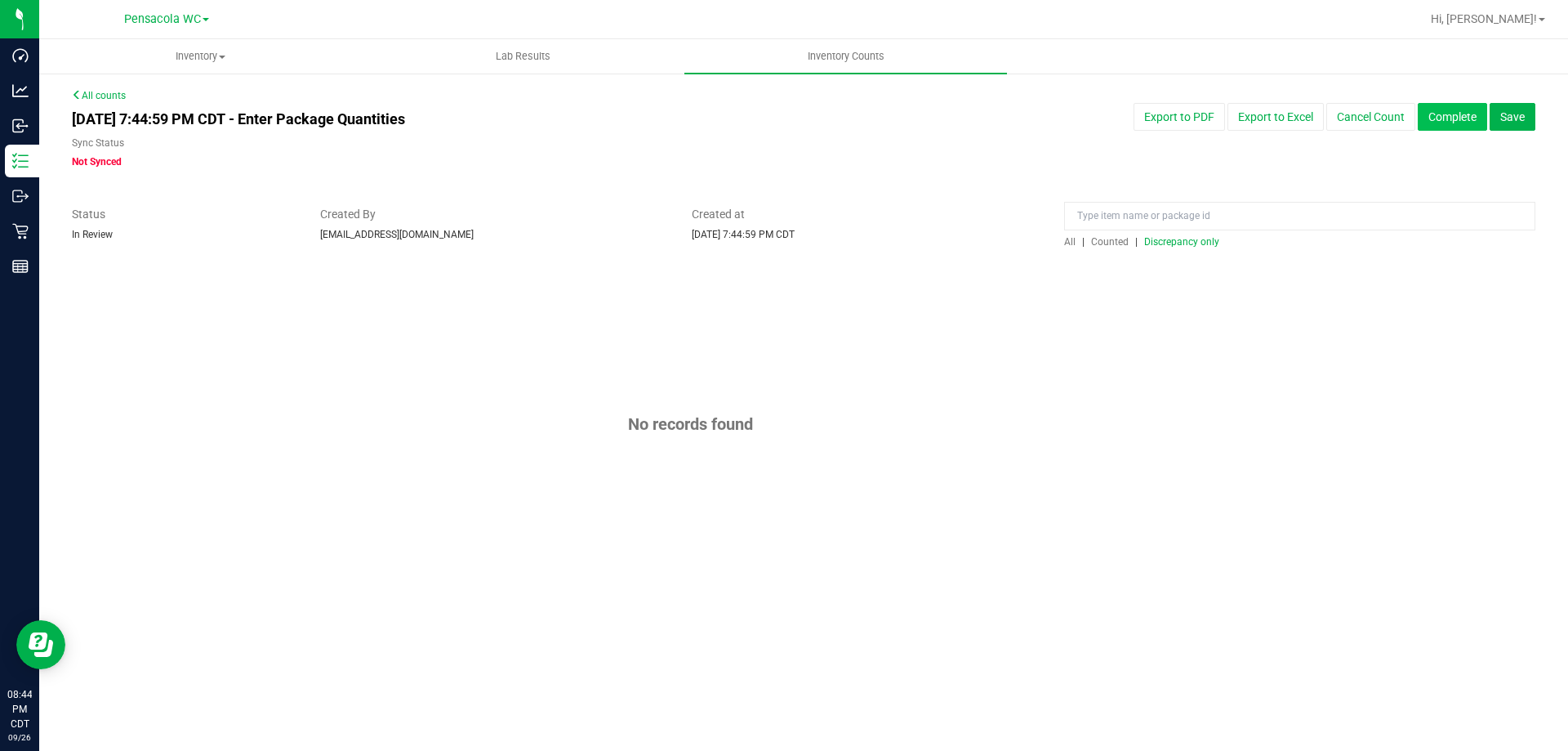
click at [1454, 110] on button "Complete" at bounding box center [1452, 117] width 69 height 28
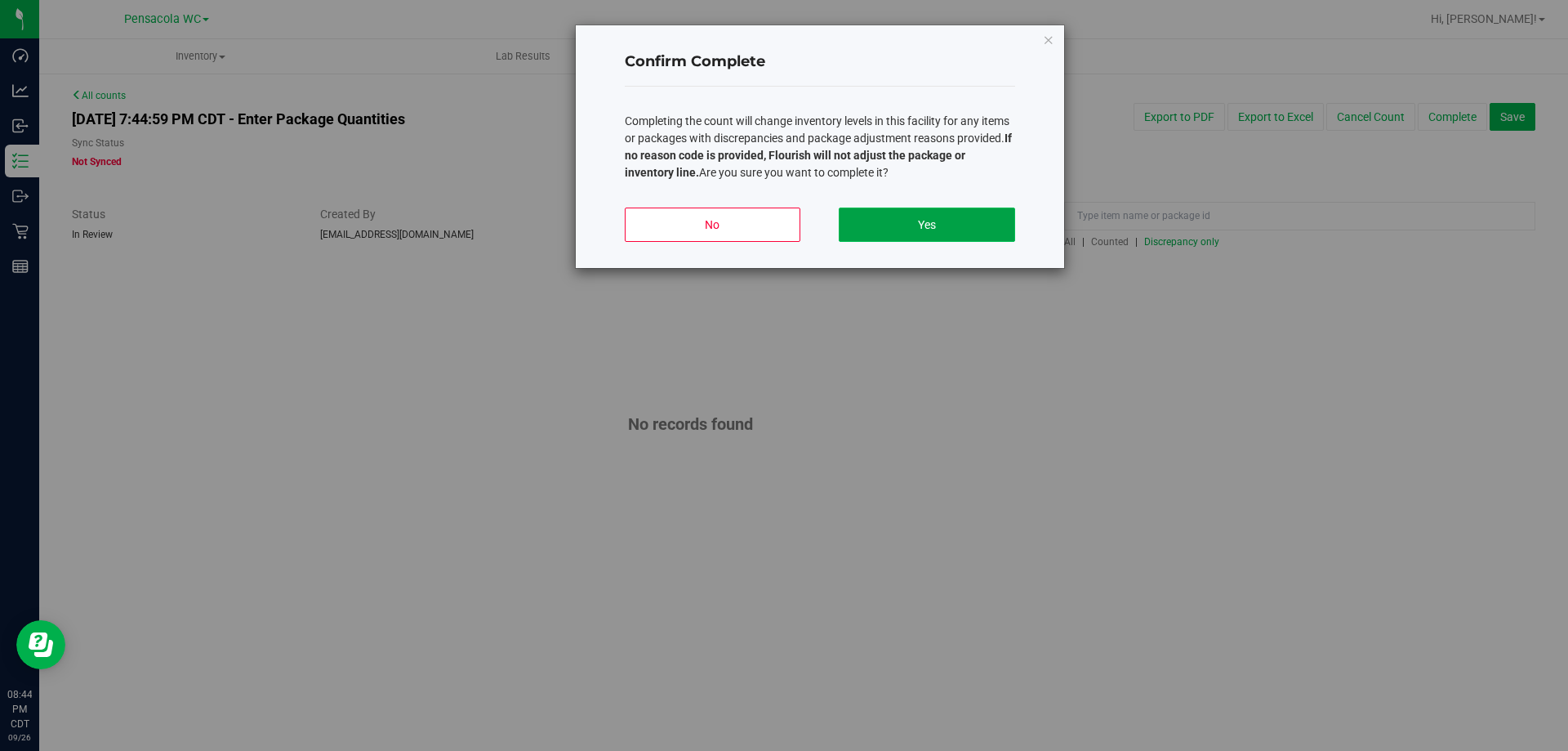
click at [962, 229] on button "Yes" at bounding box center [926, 225] width 175 height 35
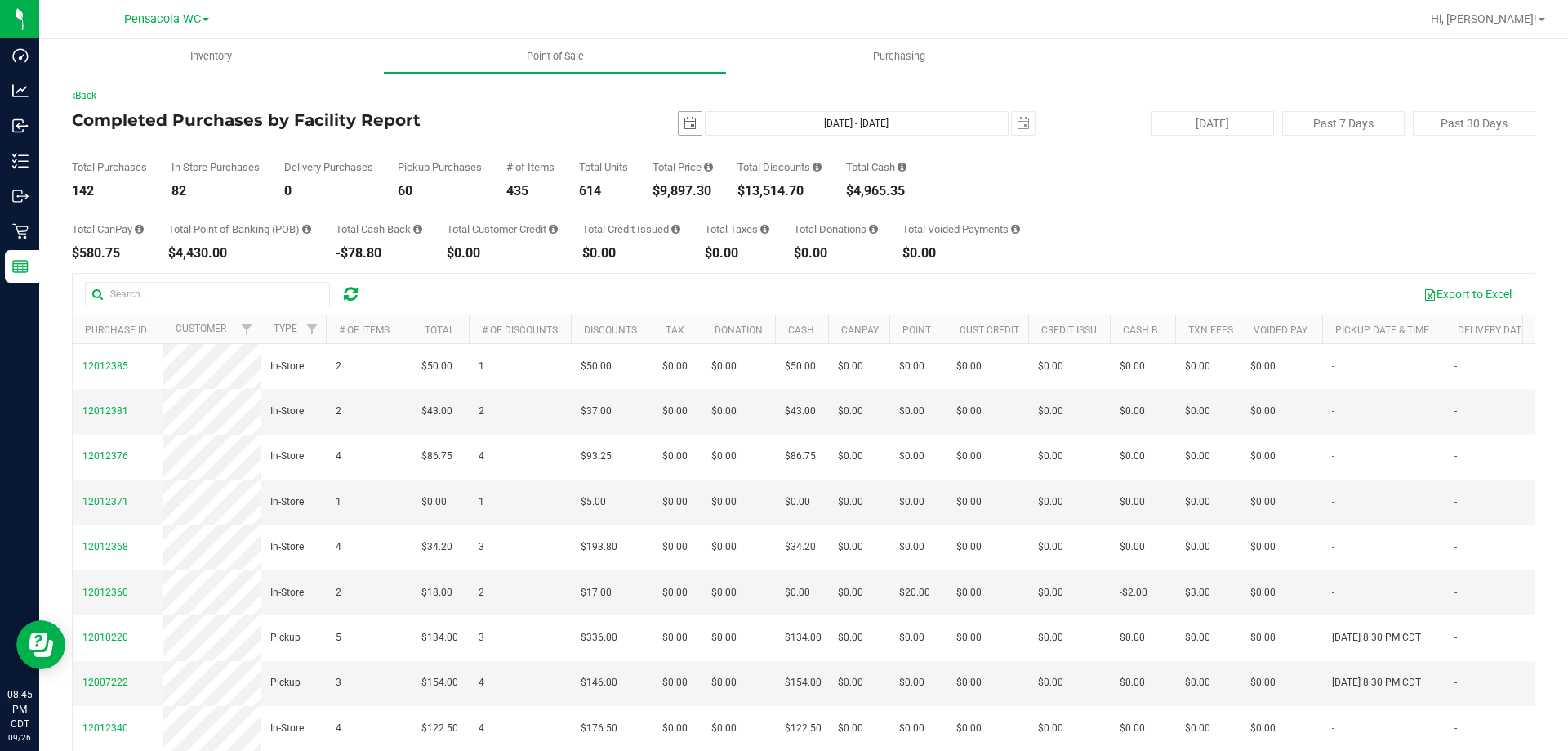
click at [680, 120] on span "select" at bounding box center [690, 123] width 23 height 23
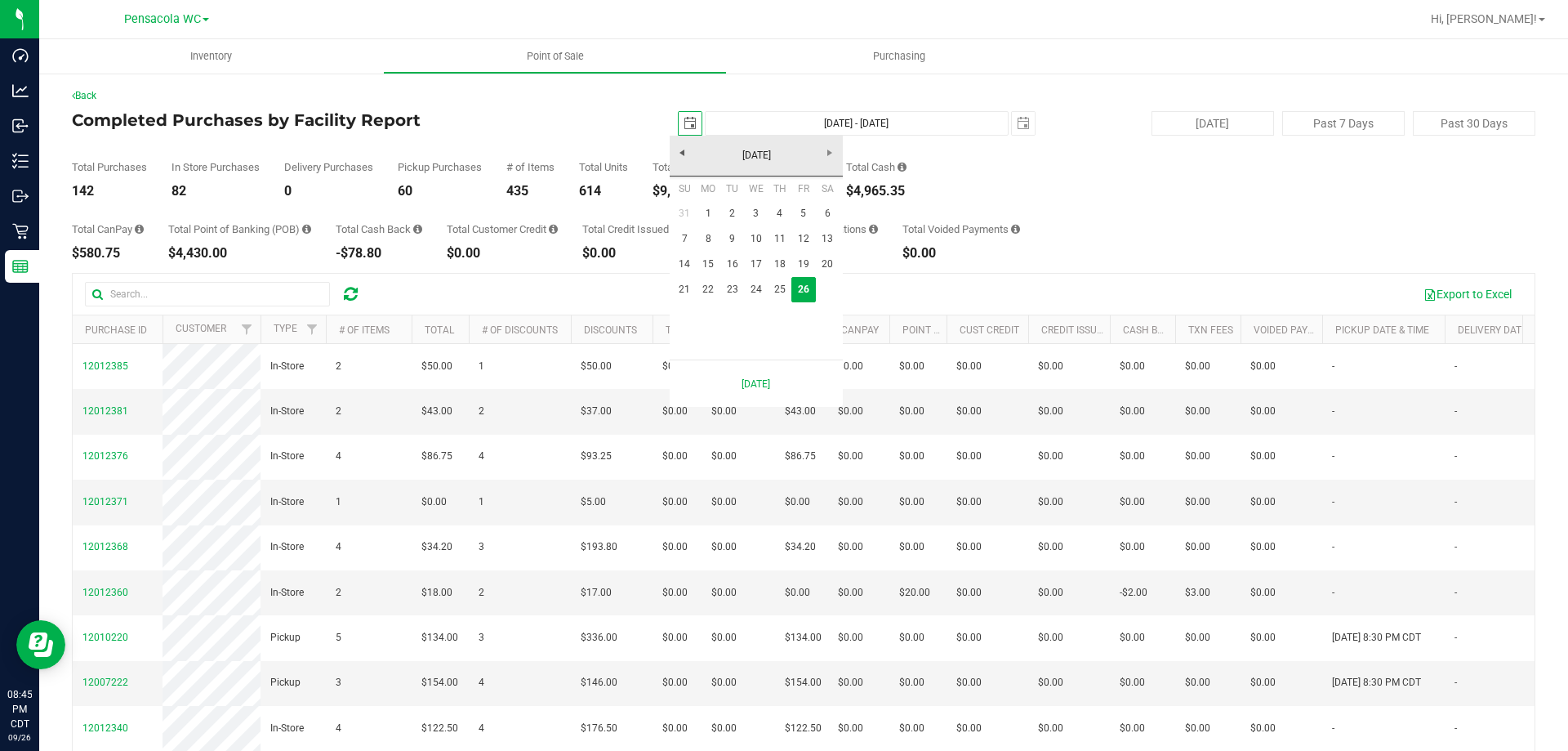
scroll to position [0, 40]
click at [714, 286] on link "22" at bounding box center [708, 289] width 24 height 25
type input "[DATE]"
type input "[DATE] - [DATE]"
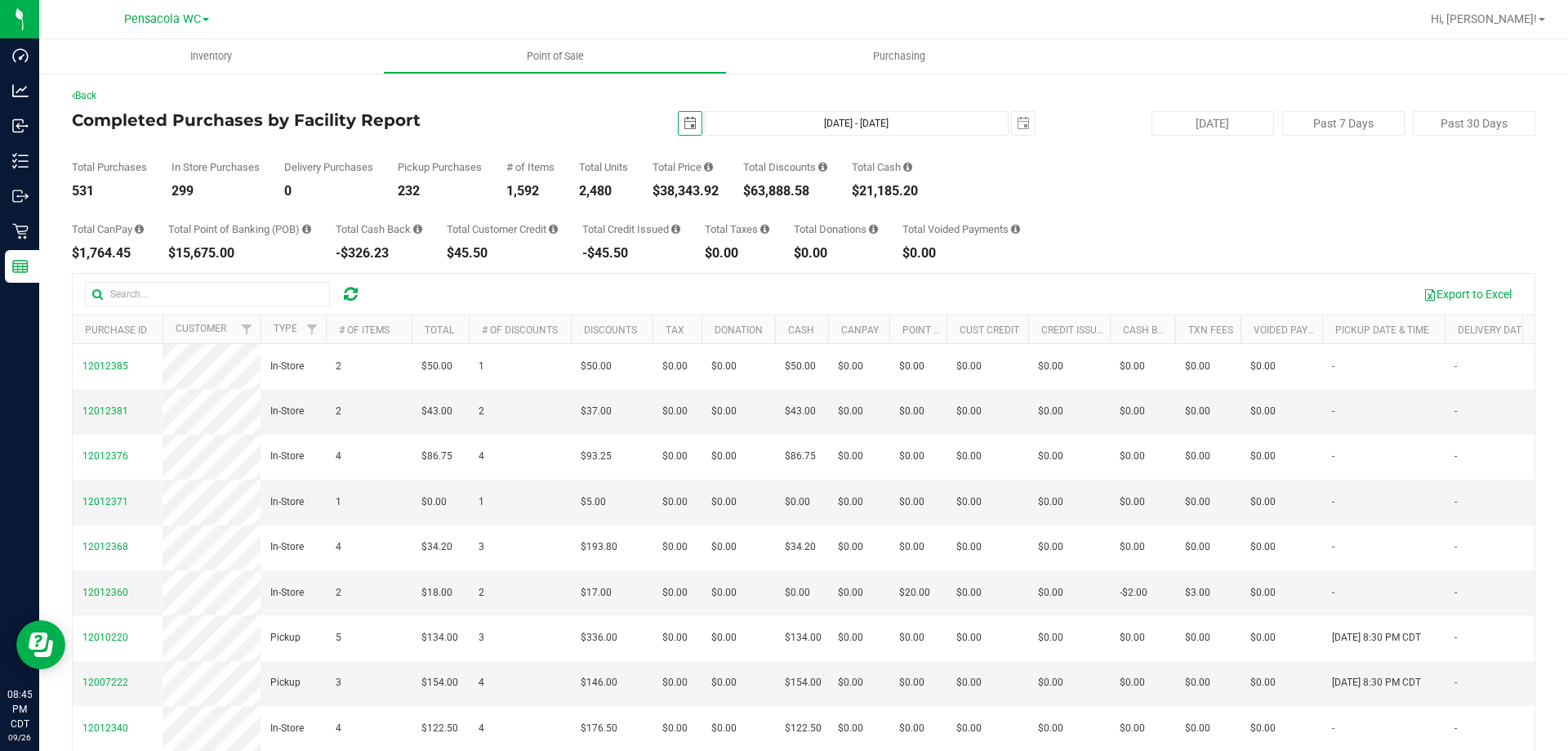
click at [685, 116] on span "select" at bounding box center [690, 123] width 23 height 23
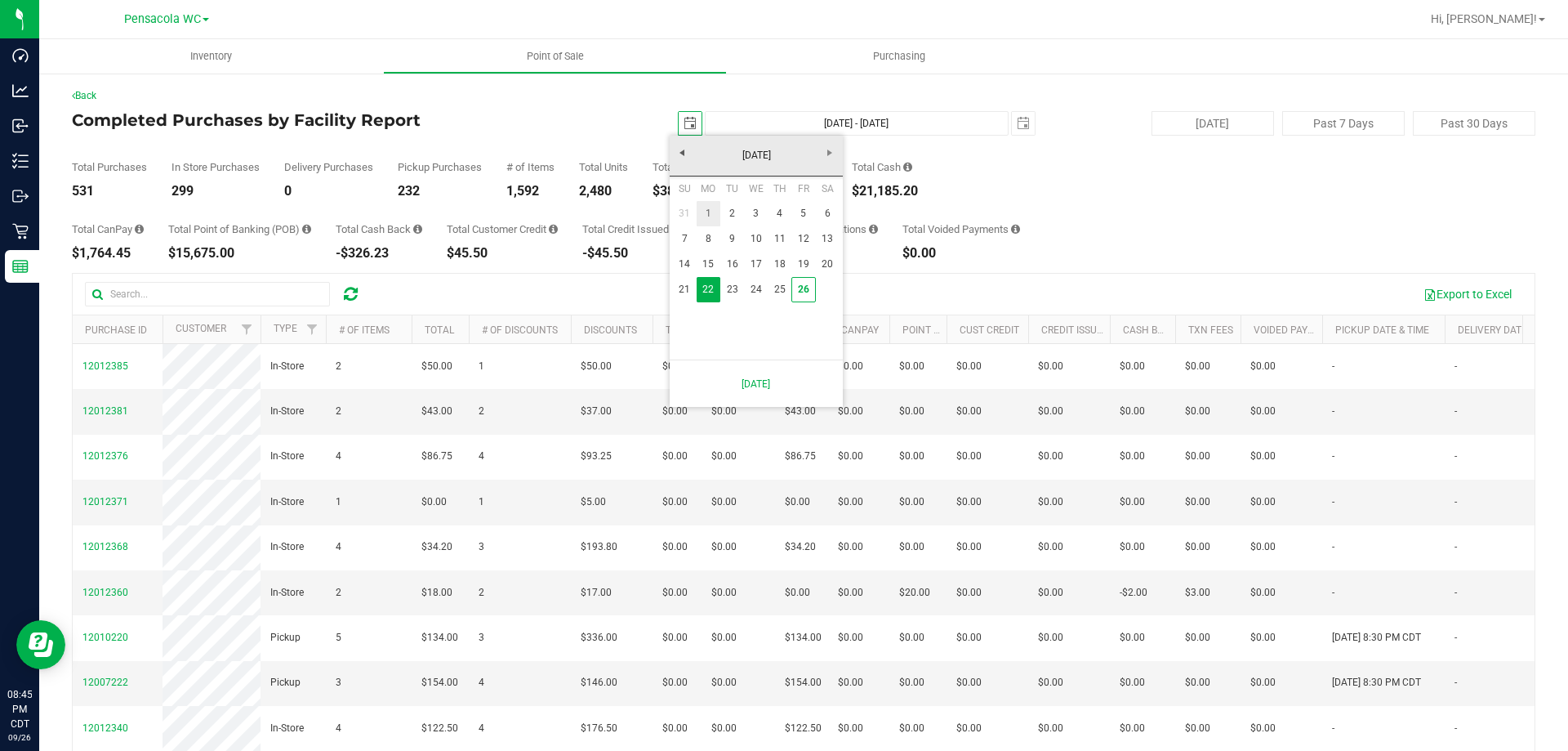
click at [710, 207] on link "1" at bounding box center [708, 213] width 24 height 25
type input "[DATE]"
type input "[DATE] - [DATE]"
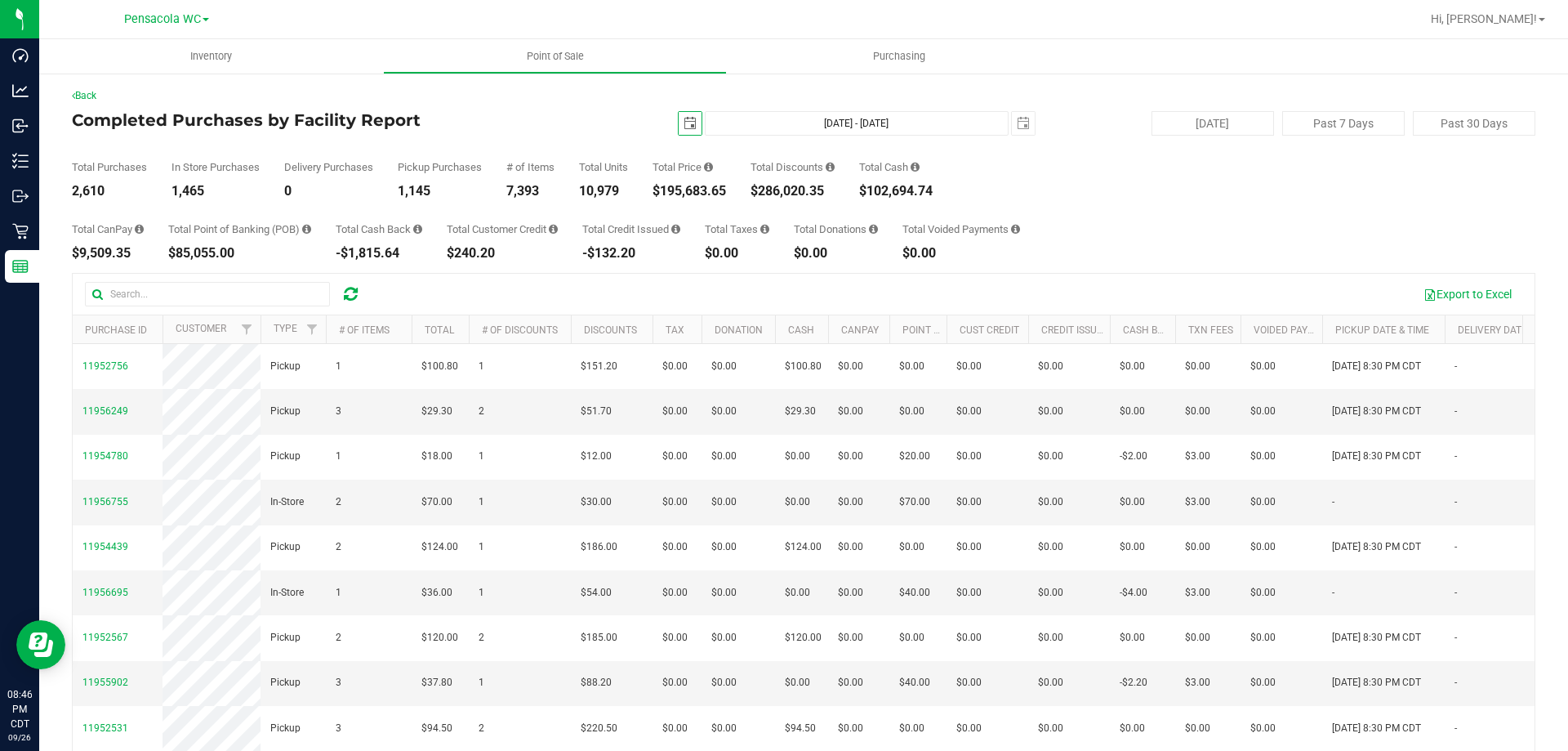
drag, startPoint x: 1472, startPoint y: 19, endPoint x: 1486, endPoint y: 28, distance: 16.6
click at [1473, 21] on link "Hi, [PERSON_NAME]!" at bounding box center [1488, 19] width 127 height 17
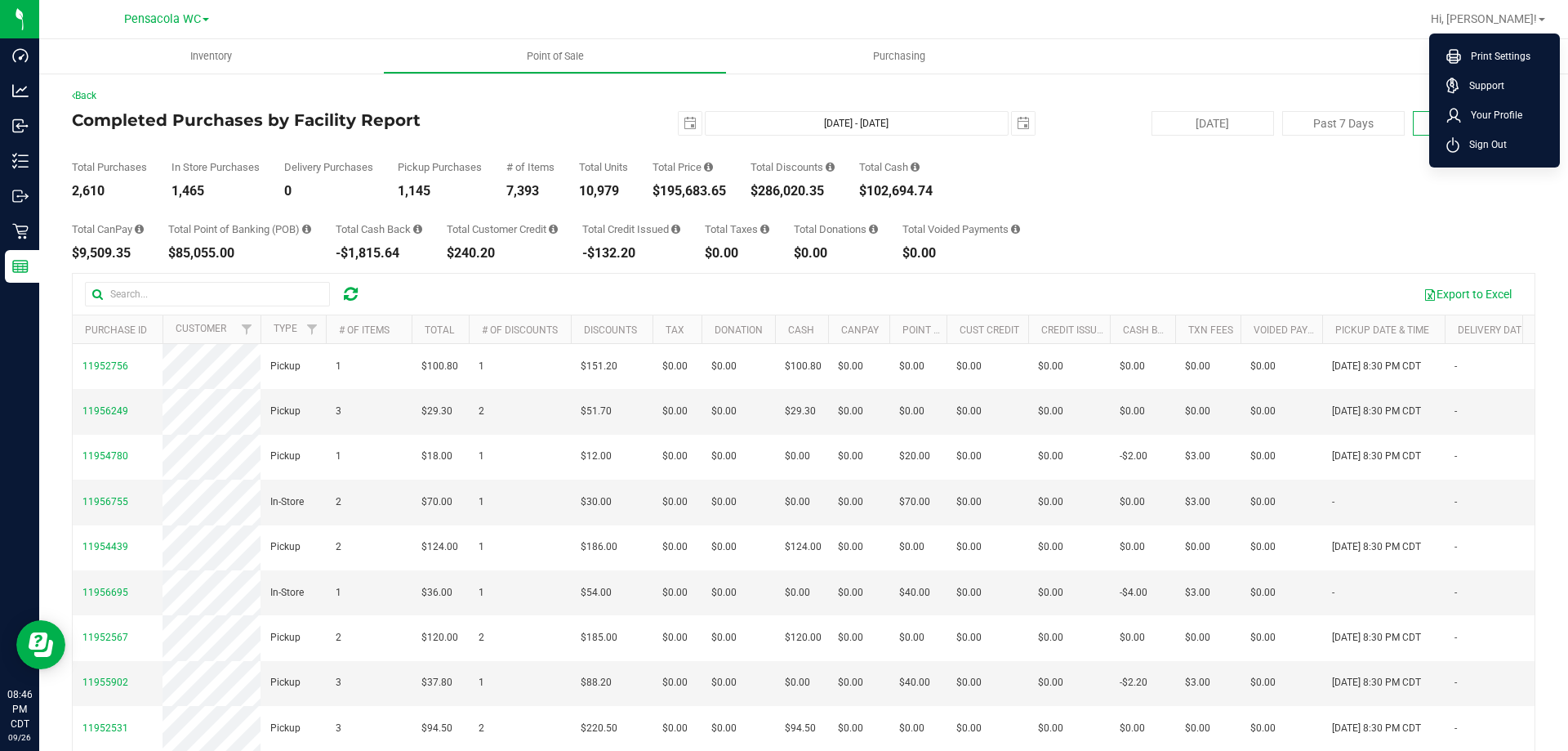
drag, startPoint x: 1490, startPoint y: 136, endPoint x: 1448, endPoint y: 112, distance: 48.4
click at [1493, 136] on span "Sign Out" at bounding box center [1482, 144] width 47 height 16
